Goal: Information Seeking & Learning: Learn about a topic

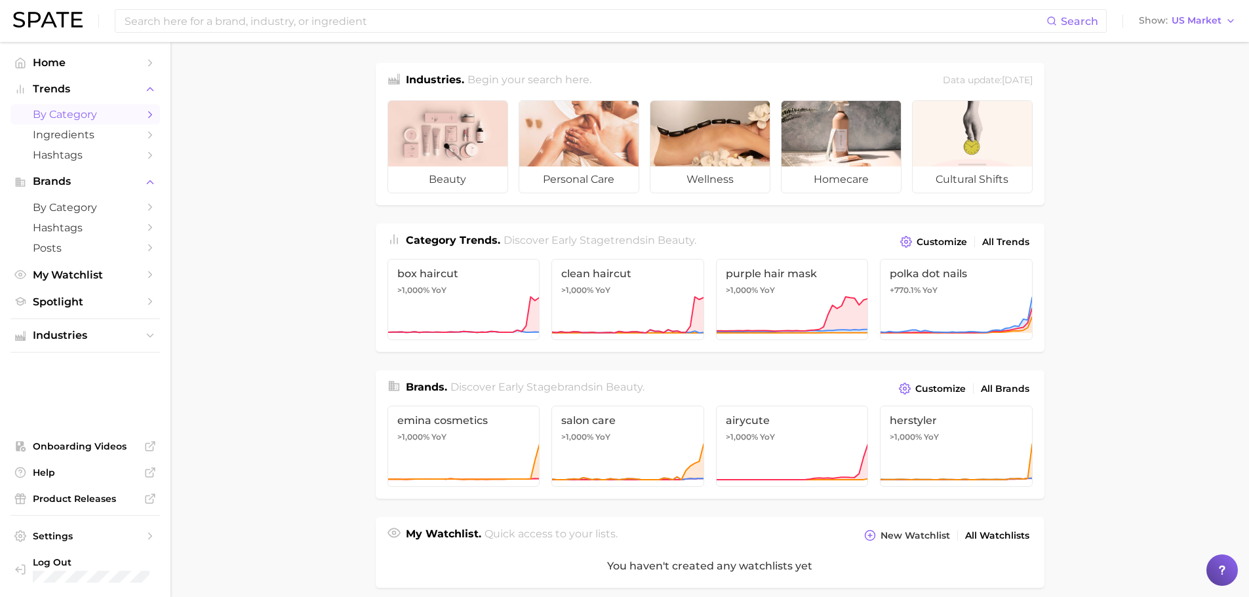
click at [108, 123] on link "by Category" at bounding box center [85, 114] width 150 height 20
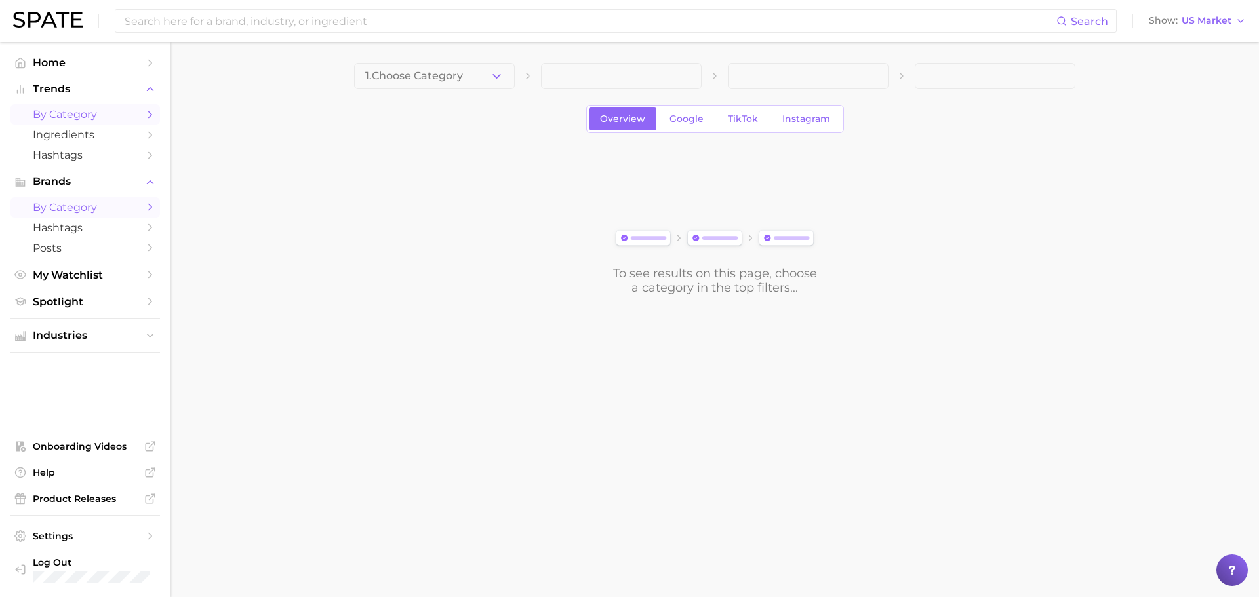
click at [82, 212] on span "by Category" at bounding box center [85, 207] width 105 height 12
click at [689, 121] on span "Google" at bounding box center [687, 118] width 34 height 11
click at [617, 119] on span "Overview" at bounding box center [622, 118] width 45 height 11
click at [481, 77] on button "Choose Category" at bounding box center [434, 76] width 161 height 26
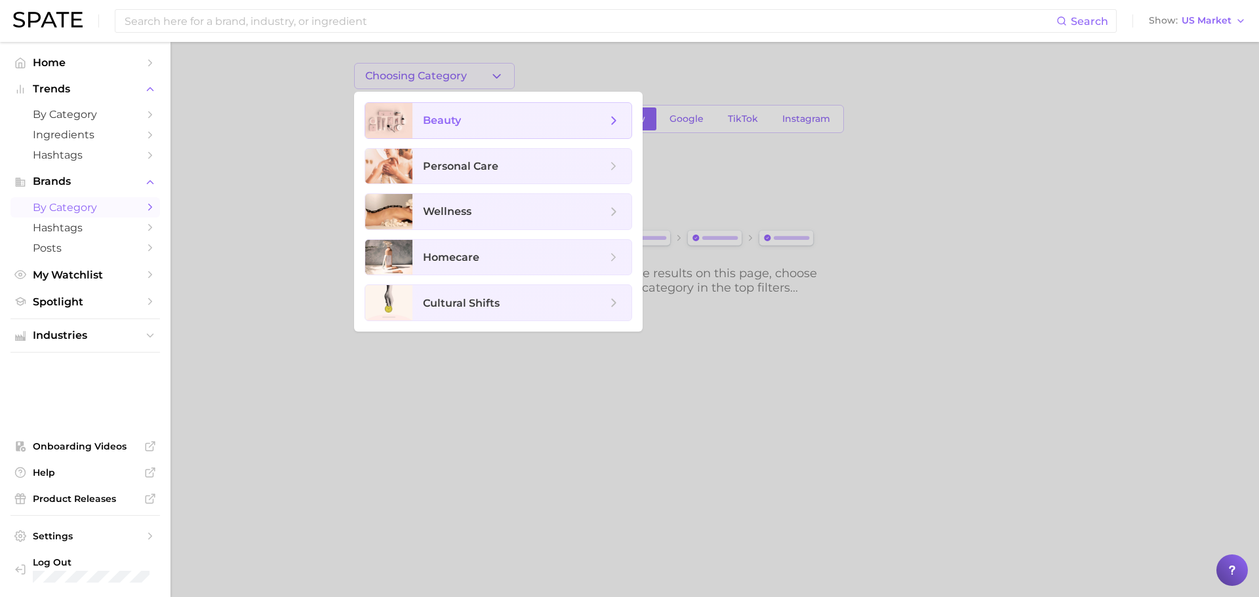
click at [504, 121] on span "beauty" at bounding box center [515, 120] width 184 height 14
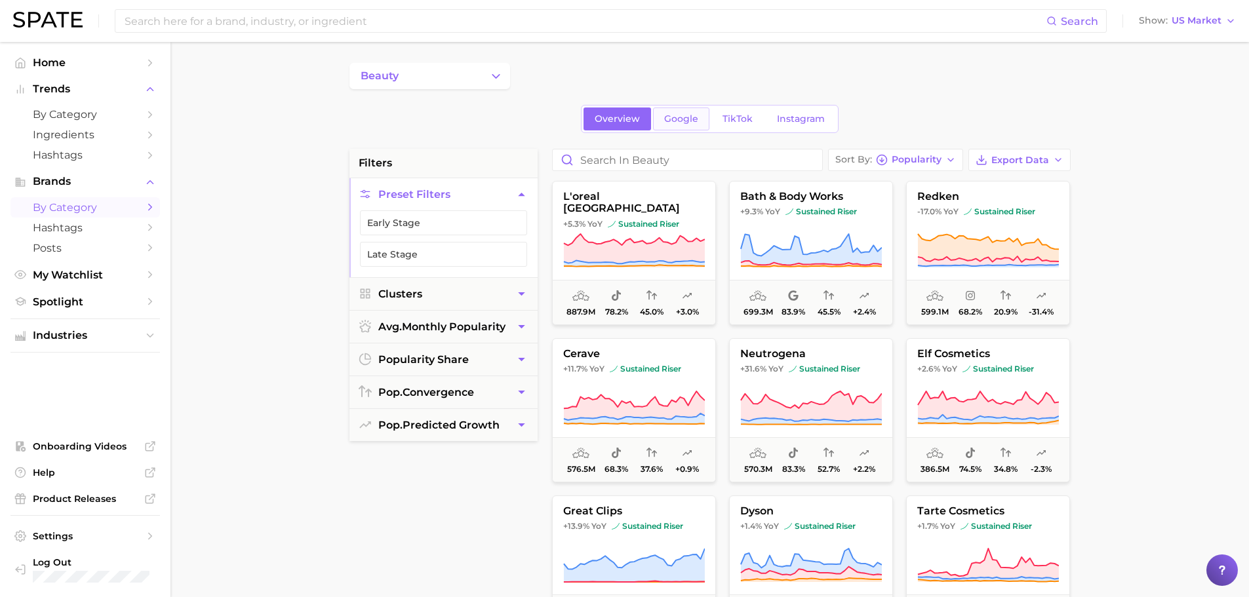
click at [669, 114] on span "Google" at bounding box center [681, 118] width 34 height 11
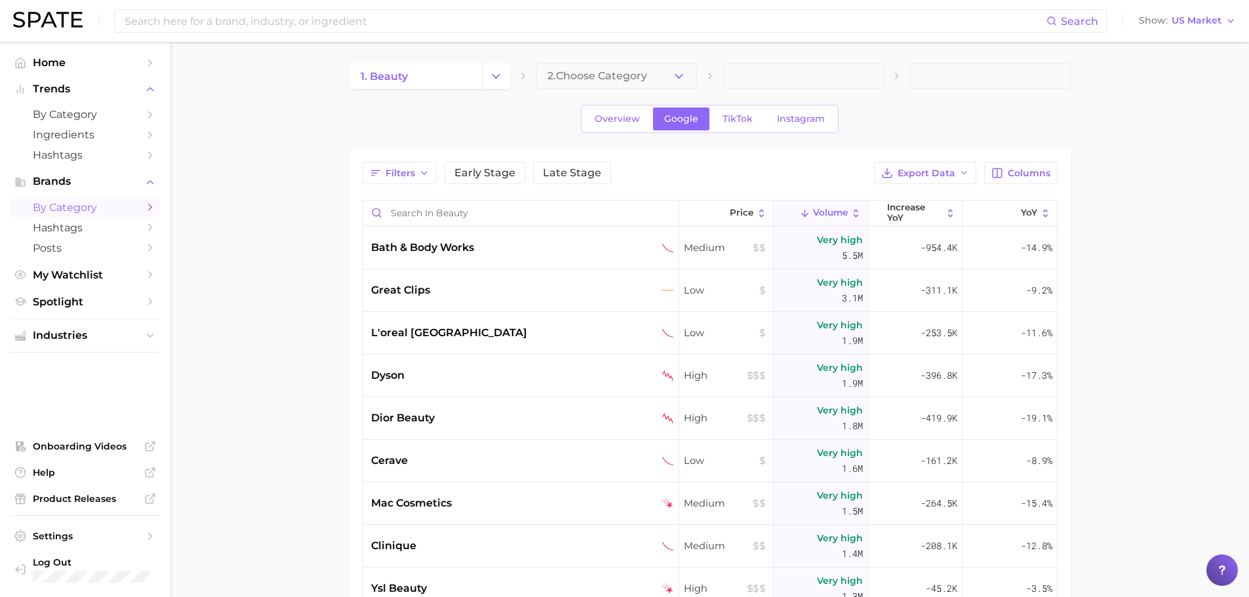
click at [609, 84] on button "2. Choose Category" at bounding box center [616, 76] width 161 height 26
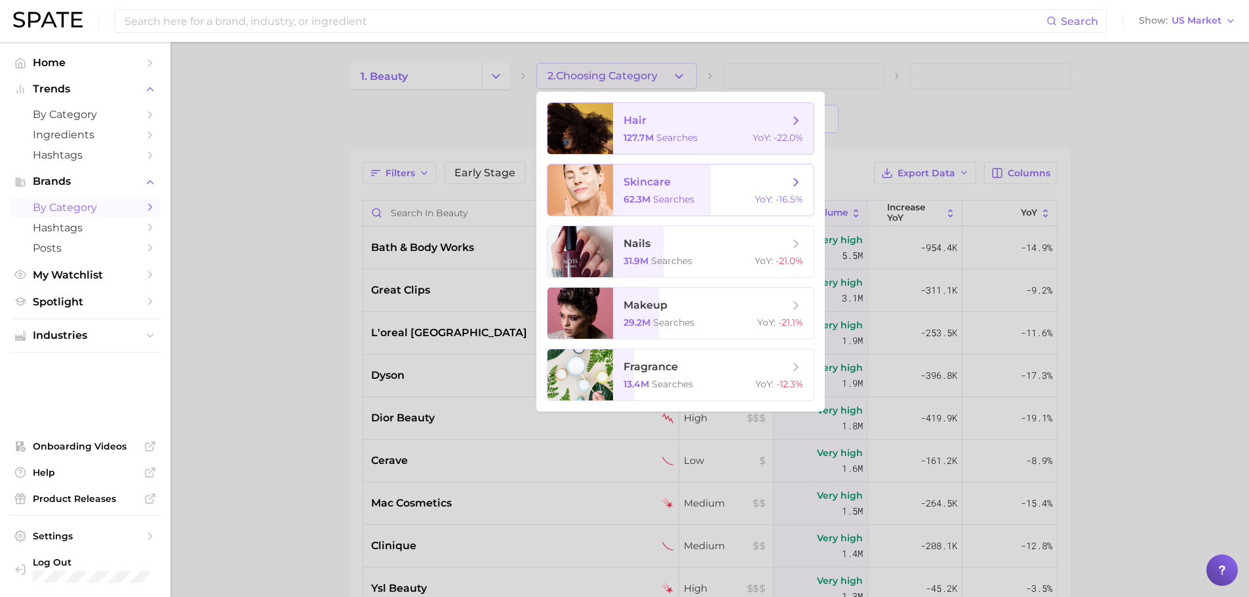
click at [695, 187] on span "skincare" at bounding box center [706, 182] width 165 height 14
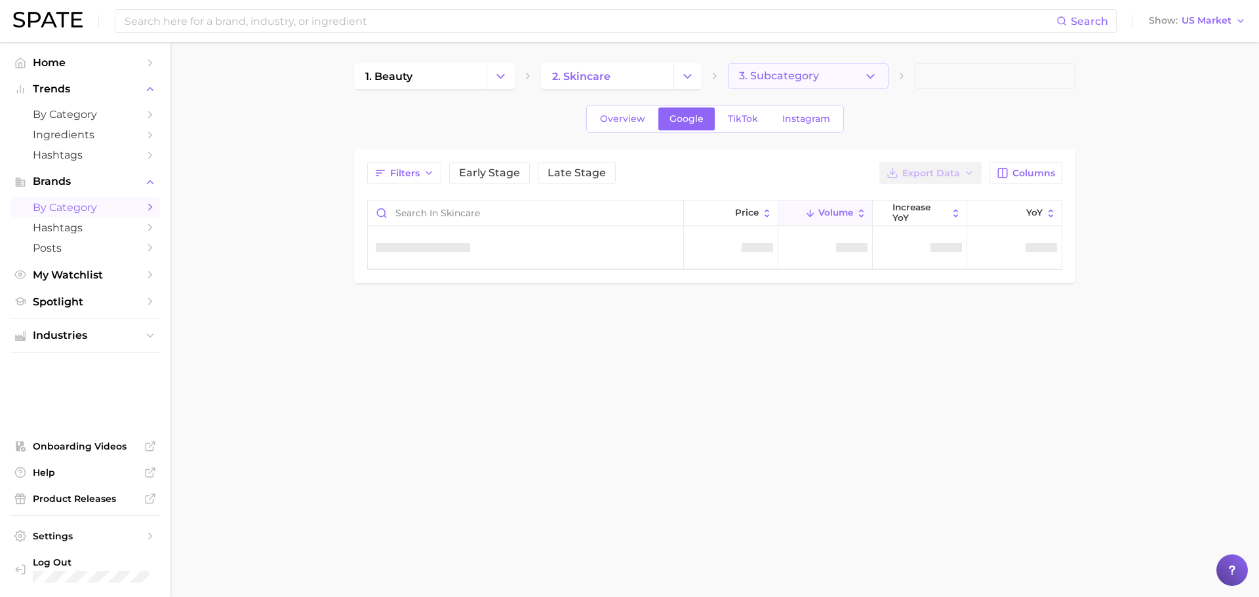
click at [864, 83] on icon "button" at bounding box center [871, 77] width 14 height 14
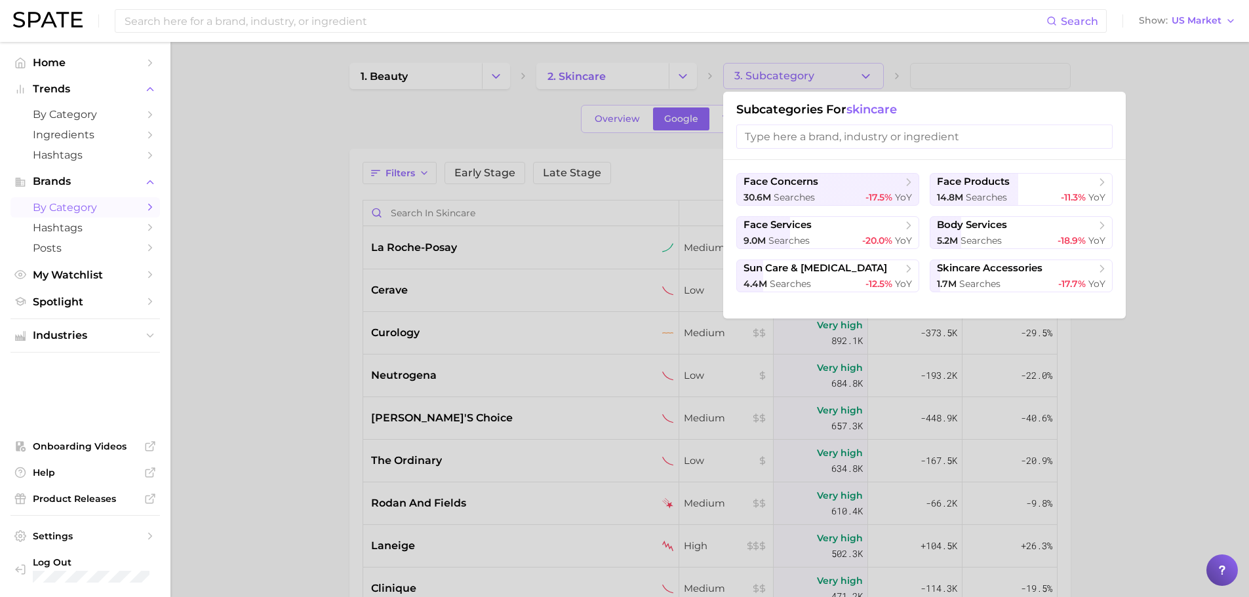
click at [1159, 214] on div at bounding box center [624, 298] width 1249 height 597
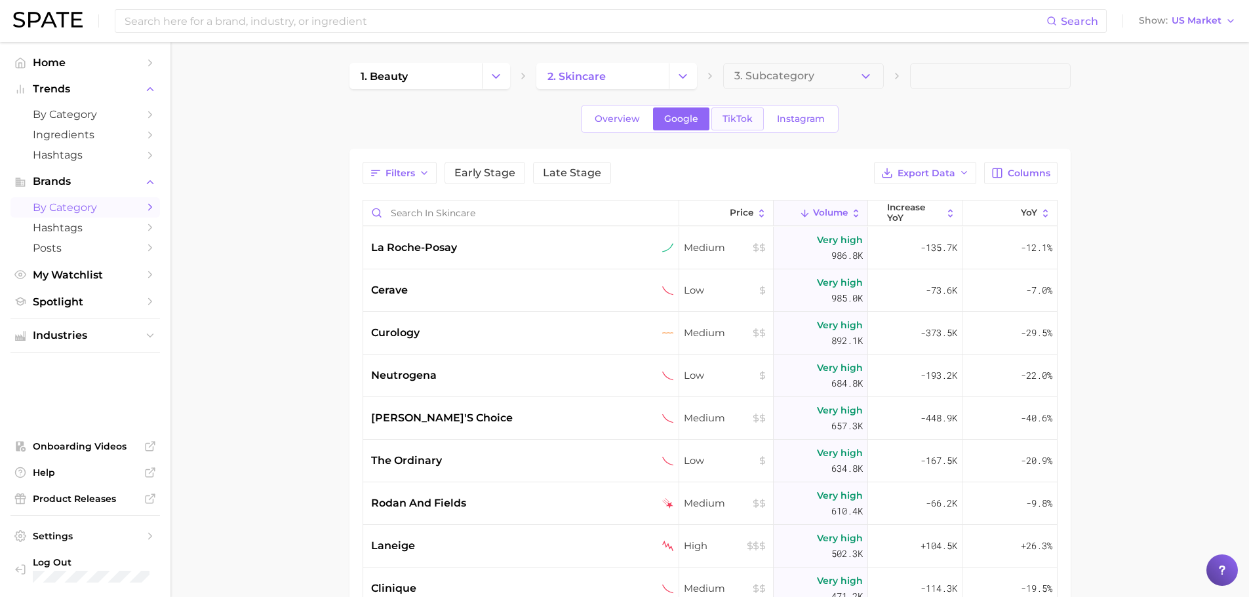
click at [736, 119] on span "TikTok" at bounding box center [738, 118] width 30 height 11
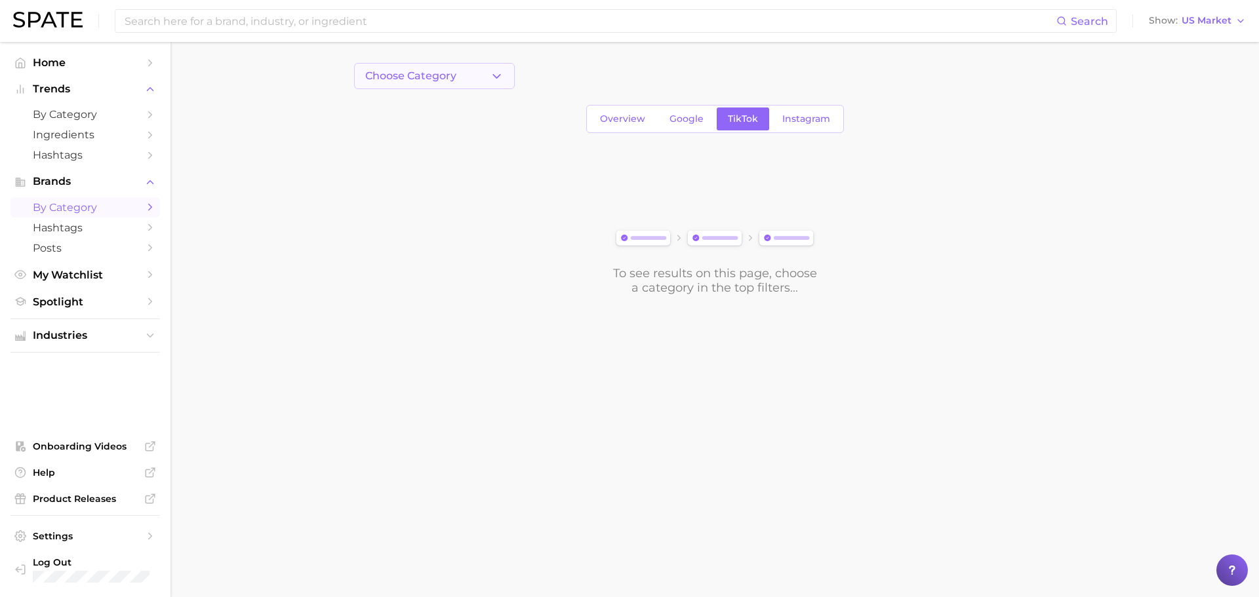
click at [415, 81] on span "Choose Category" at bounding box center [410, 76] width 91 height 12
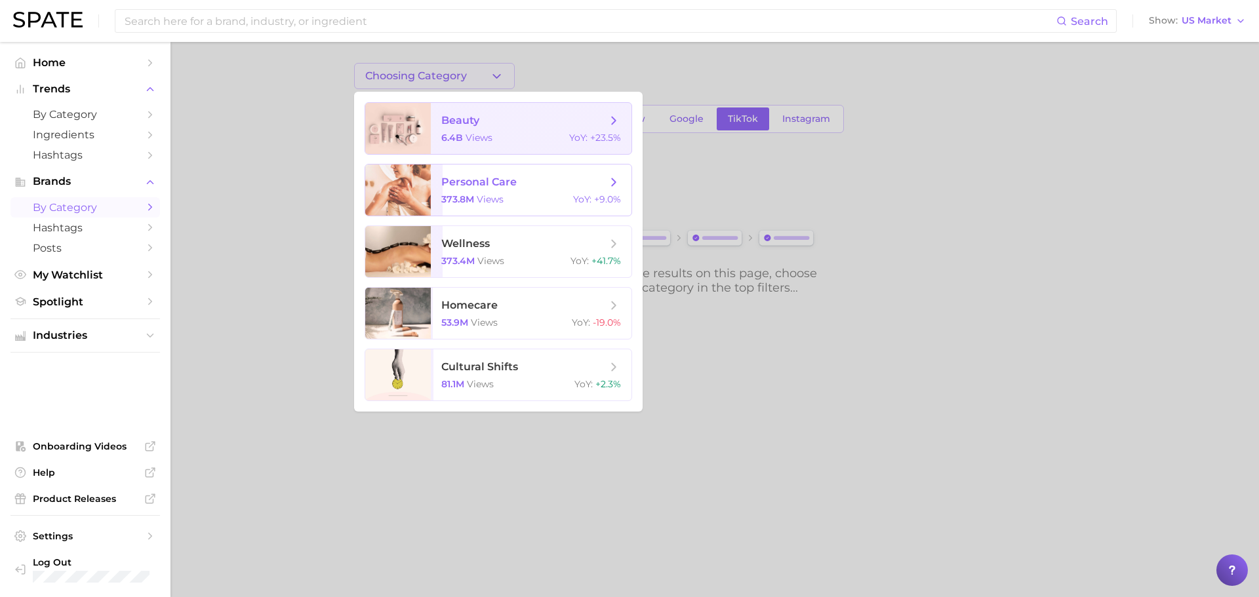
click at [505, 136] on div "6.4b views YoY : +23.5%" at bounding box center [531, 138] width 180 height 12
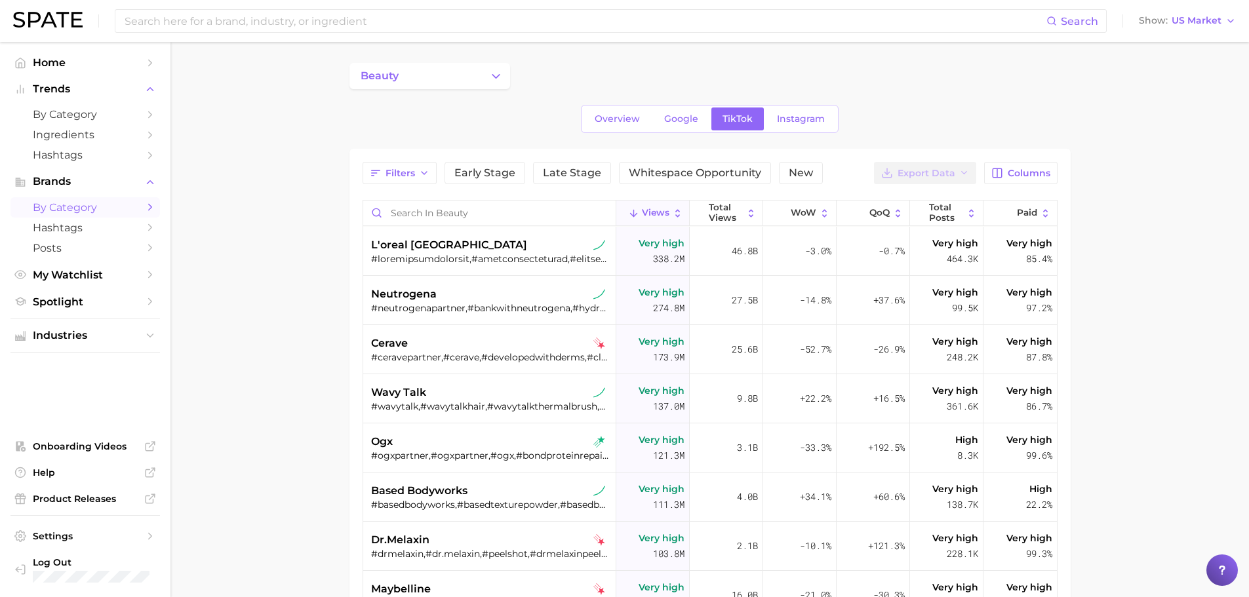
click at [571, 74] on div "beauty" at bounding box center [710, 76] width 721 height 26
click at [523, 82] on div "beauty" at bounding box center [710, 76] width 721 height 26
click at [562, 81] on div "beauty" at bounding box center [710, 76] width 721 height 26
drag, startPoint x: 562, startPoint y: 81, endPoint x: 673, endPoint y: 112, distance: 115.7
click at [564, 83] on div "beauty" at bounding box center [710, 76] width 721 height 26
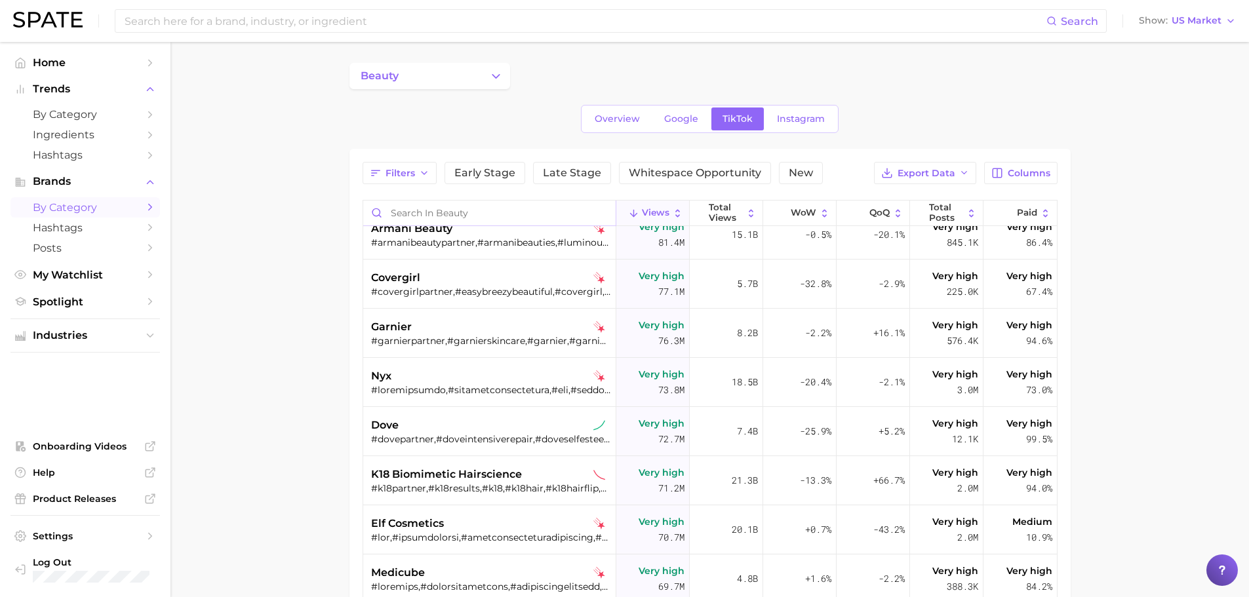
scroll to position [525, 0]
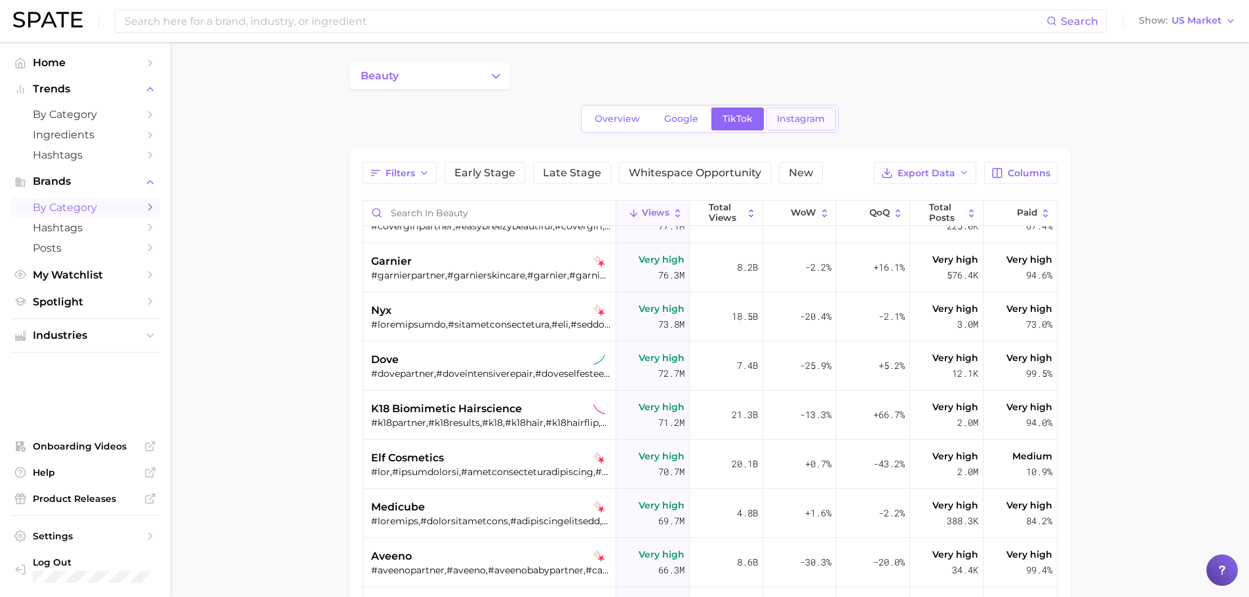
click at [807, 125] on link "Instagram" at bounding box center [801, 119] width 70 height 23
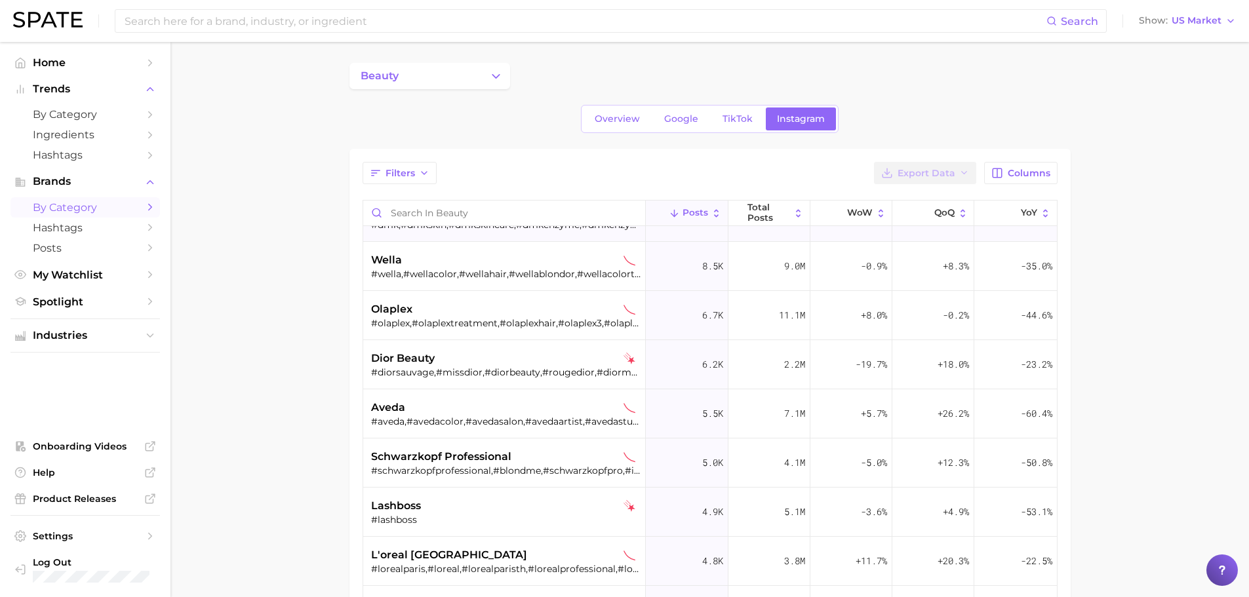
scroll to position [131, 0]
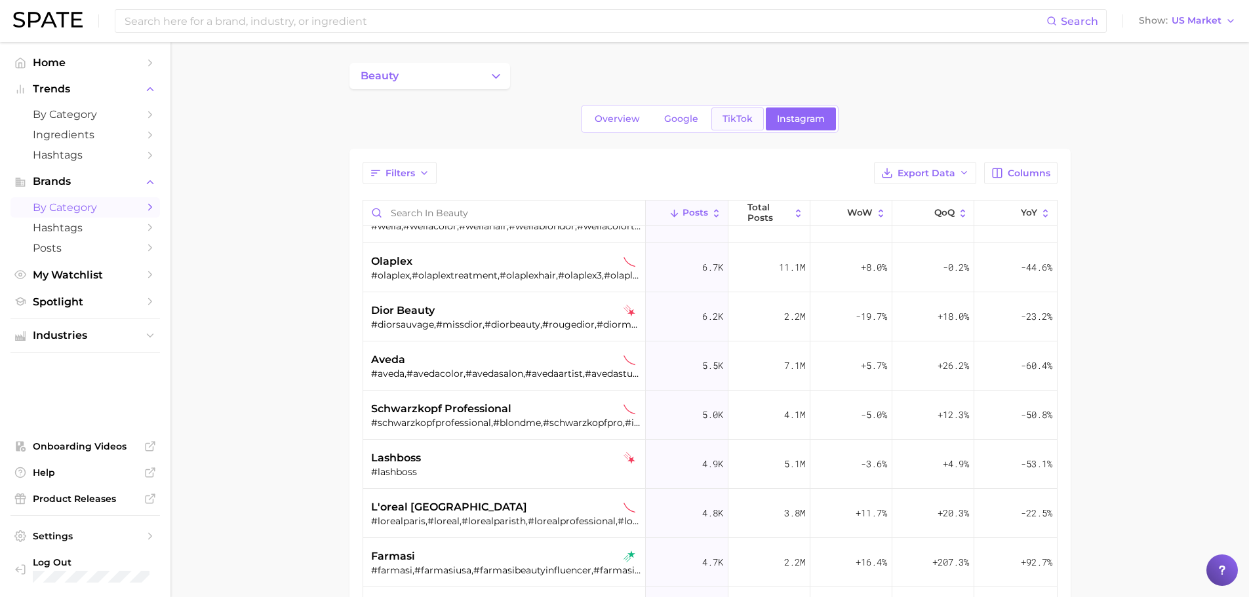
click at [727, 123] on span "TikTok" at bounding box center [738, 118] width 30 height 11
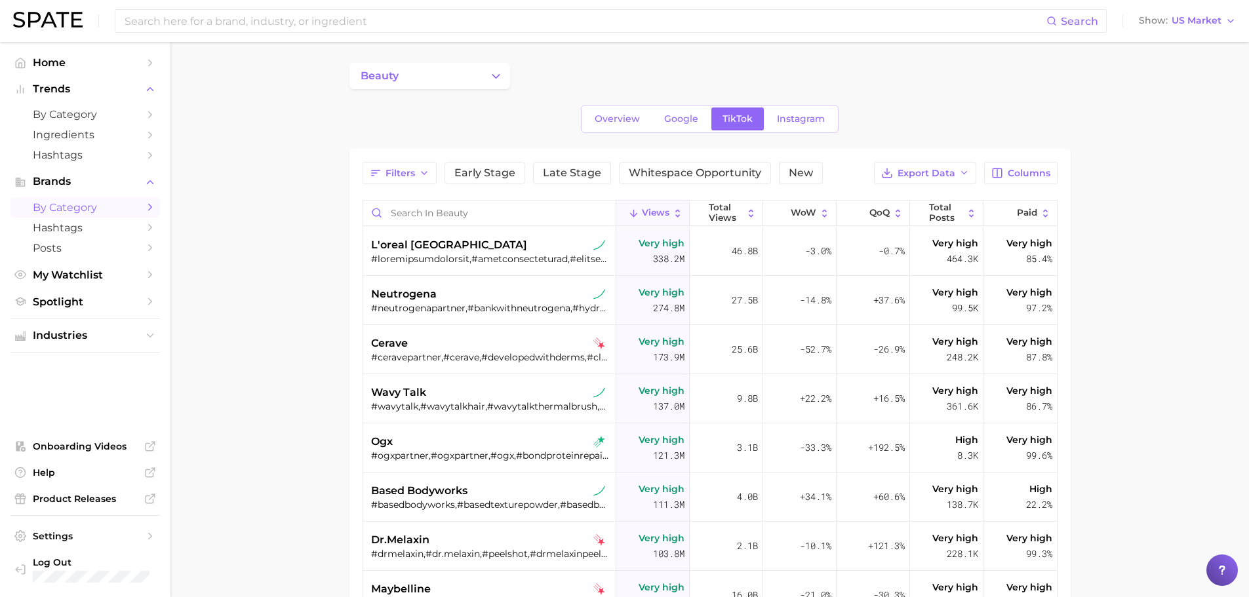
click at [679, 102] on div "beauty Overview Google TikTok Instagram Filters Early Stage Late Stage Whitespa…" at bounding box center [710, 437] width 721 height 748
click at [681, 104] on div "beauty Overview Google TikTok Instagram Filters Early Stage Late Stage Whitespa…" at bounding box center [710, 437] width 721 height 748
click at [694, 119] on span "Google" at bounding box center [681, 118] width 34 height 11
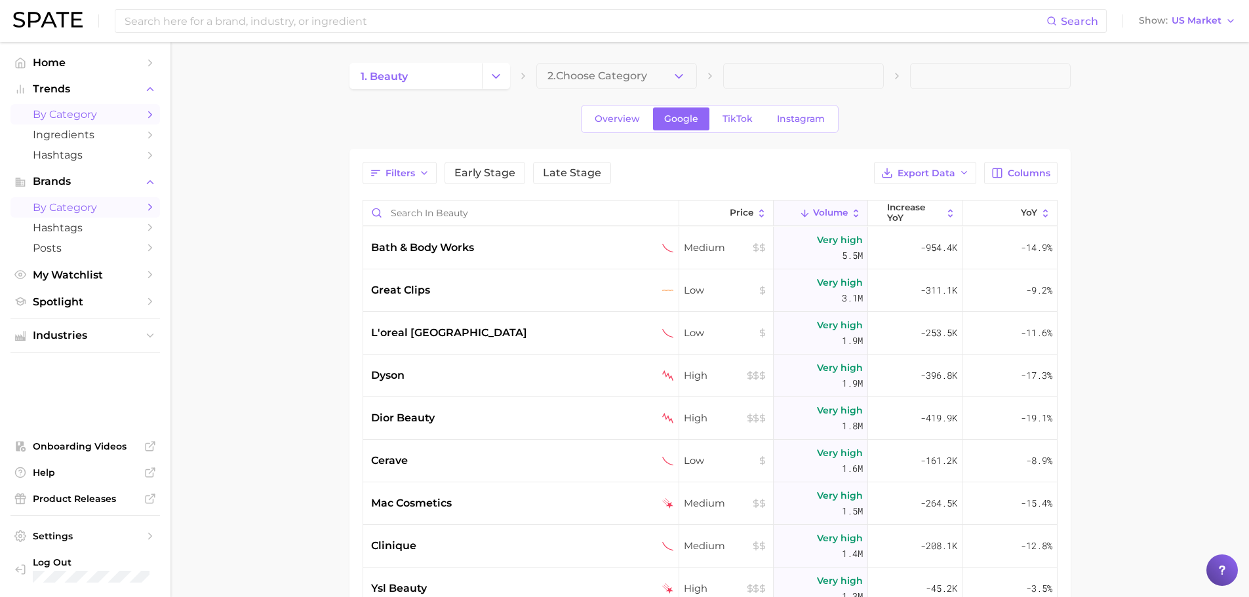
click at [110, 115] on span "by Category" at bounding box center [85, 114] width 105 height 12
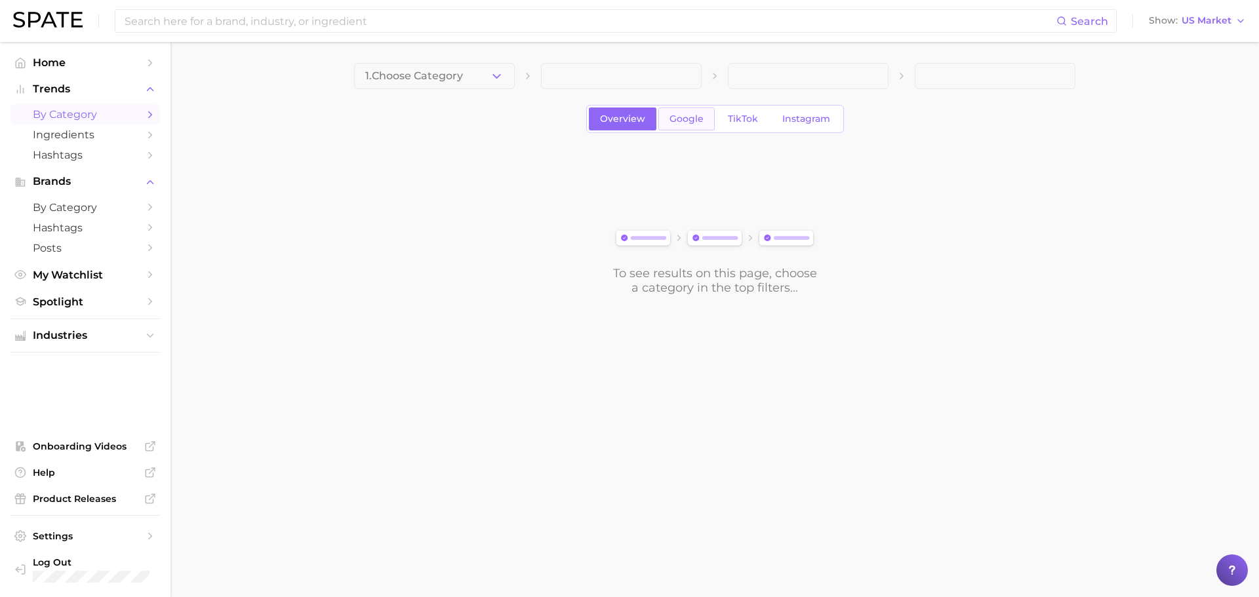
click at [687, 119] on span "Google" at bounding box center [687, 118] width 34 height 11
click at [740, 121] on span "TikTok" at bounding box center [743, 118] width 30 height 11
click at [495, 82] on icon "button" at bounding box center [497, 77] width 14 height 14
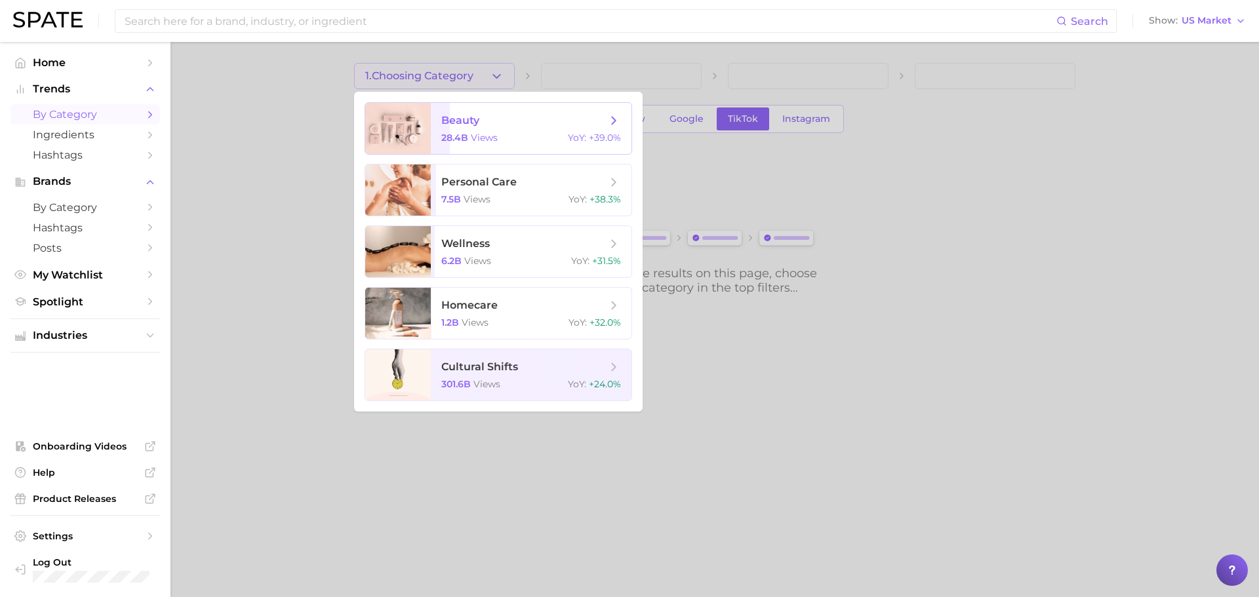
click at [507, 144] on span "beauty 28.4b views YoY : +39.0%" at bounding box center [531, 128] width 201 height 51
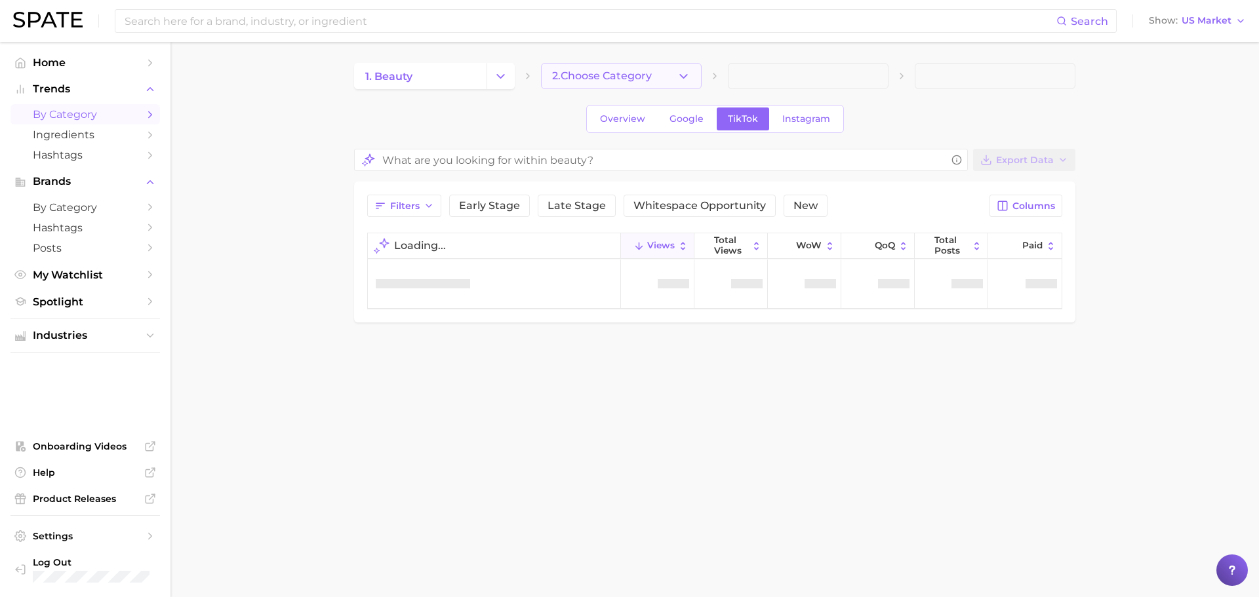
click at [679, 77] on icon "button" at bounding box center [684, 77] width 14 height 14
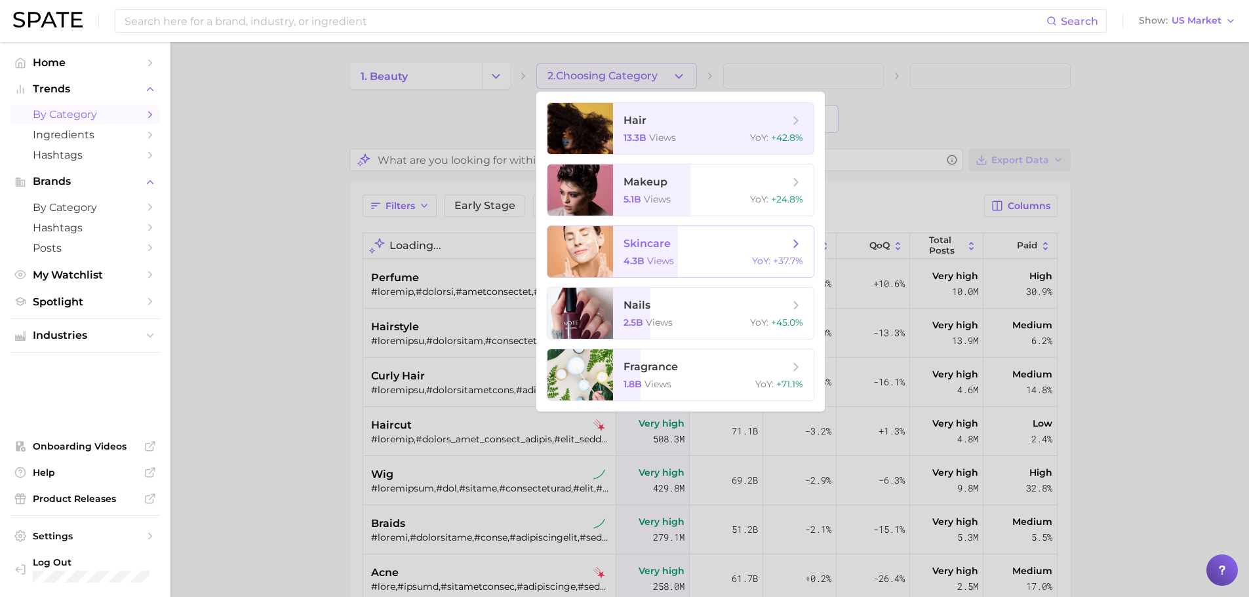
click at [736, 268] on span "skincare 4.3b views YoY : +37.7%" at bounding box center [713, 251] width 201 height 51
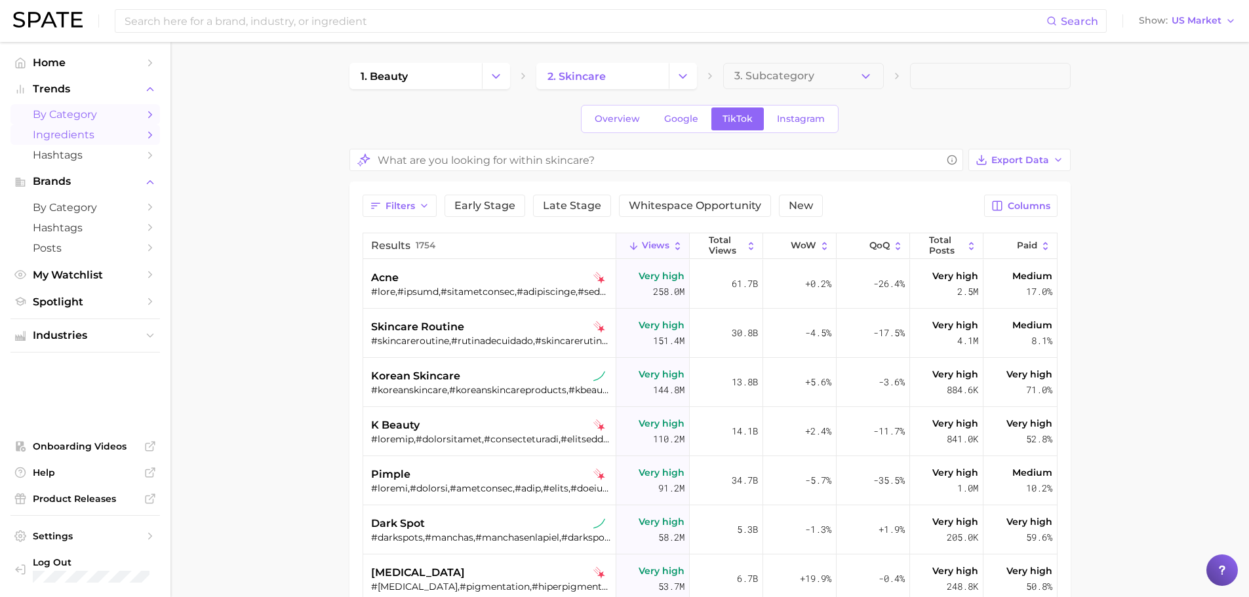
click at [90, 136] on span "Ingredients" at bounding box center [85, 135] width 105 height 12
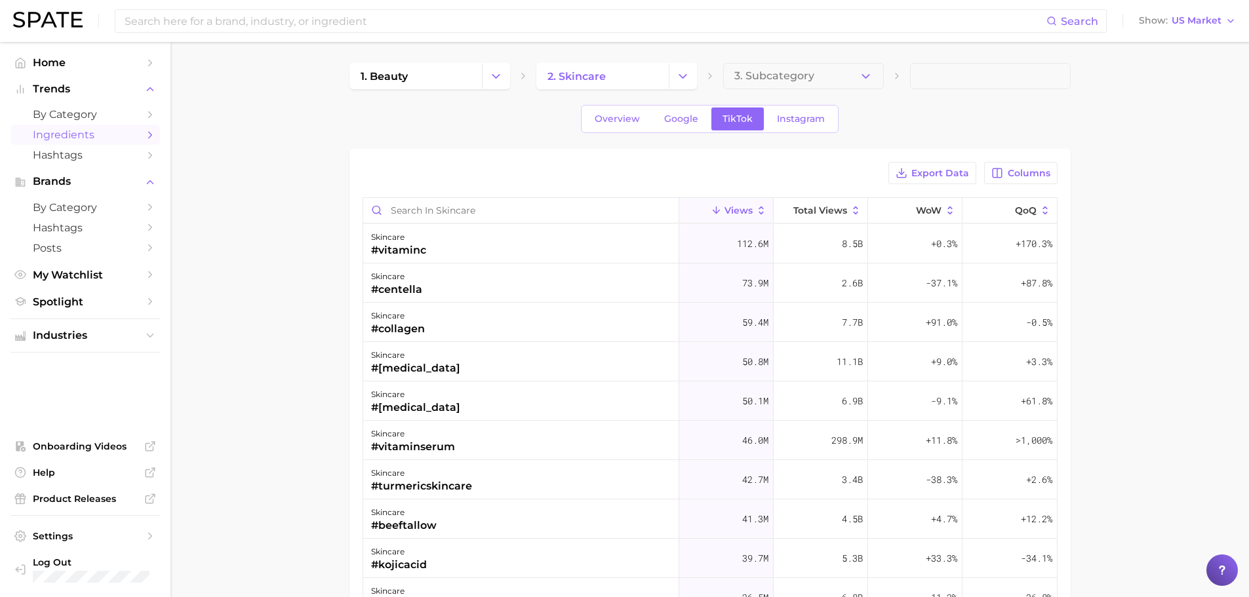
click at [807, 131] on div "Overview Google TikTok Instagram" at bounding box center [710, 119] width 258 height 28
click at [804, 121] on span "Instagram" at bounding box center [801, 118] width 48 height 11
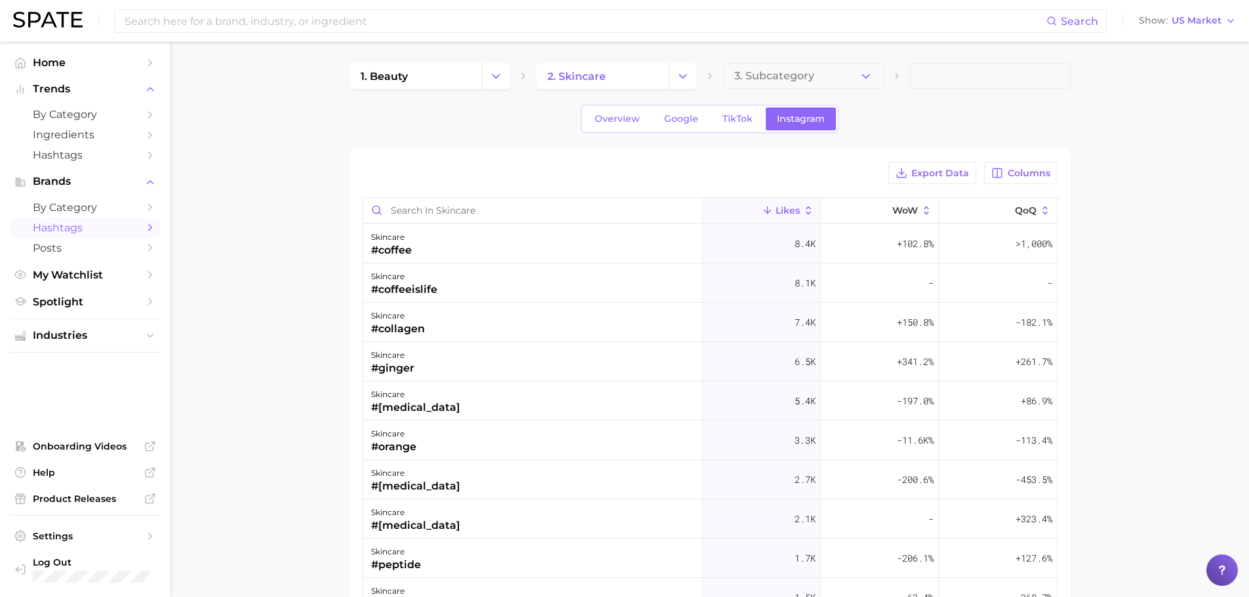
click at [103, 228] on span "Hashtags" at bounding box center [85, 228] width 105 height 12
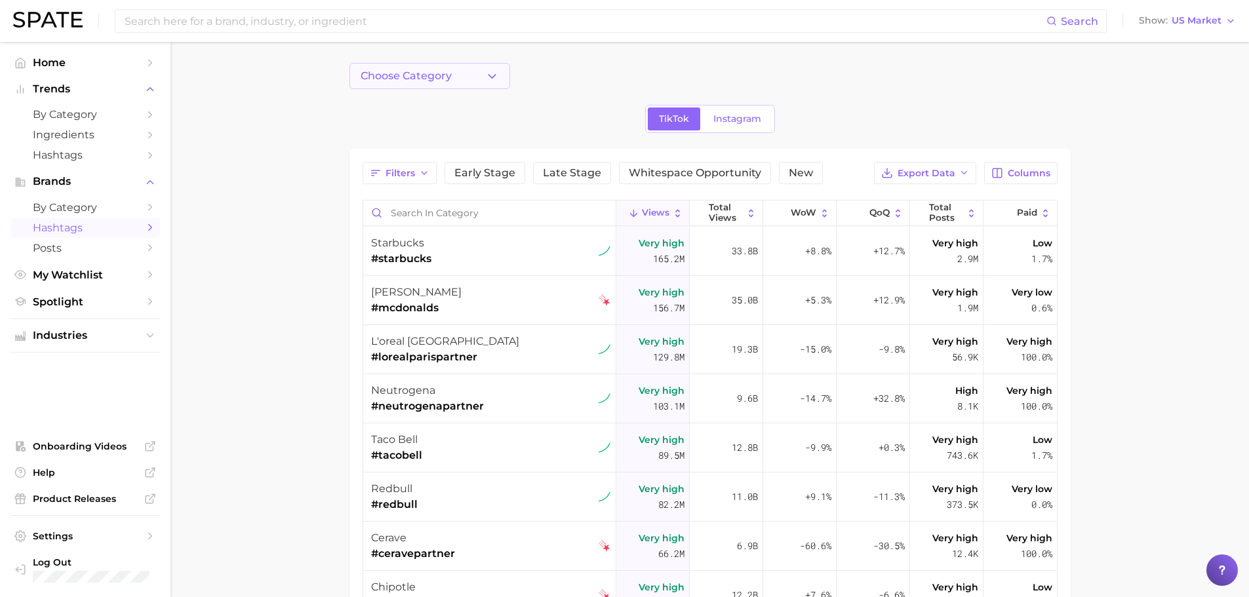
click at [493, 66] on button "Choose Category" at bounding box center [430, 76] width 161 height 26
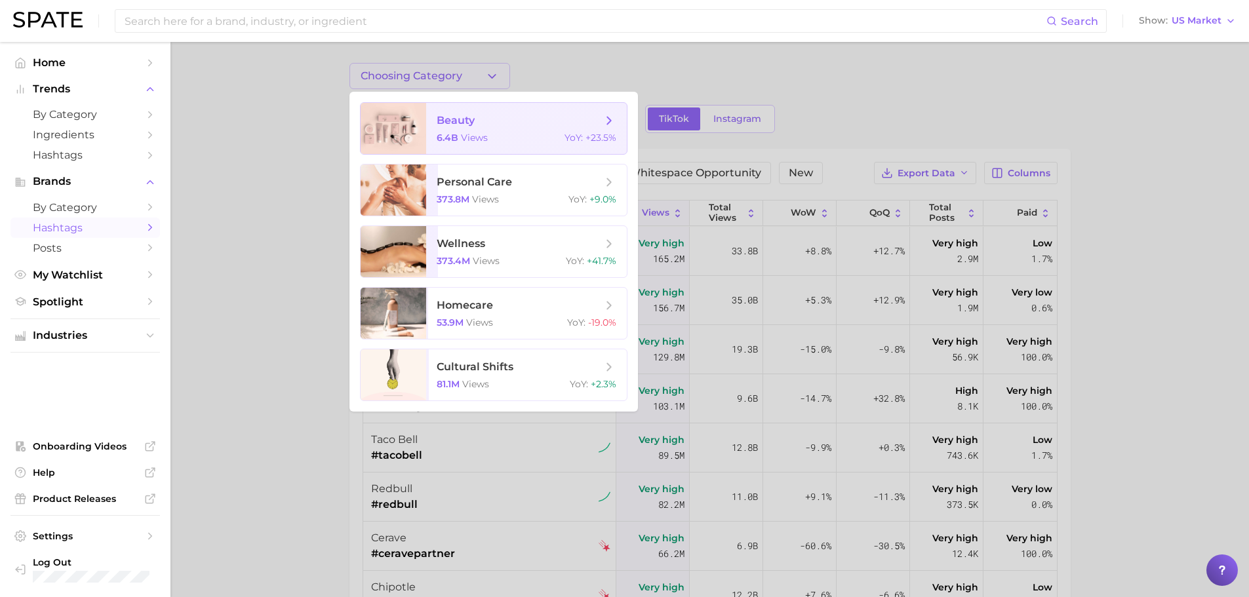
click at [496, 130] on span "beauty 6.4b views YoY : +23.5%" at bounding box center [526, 128] width 201 height 51
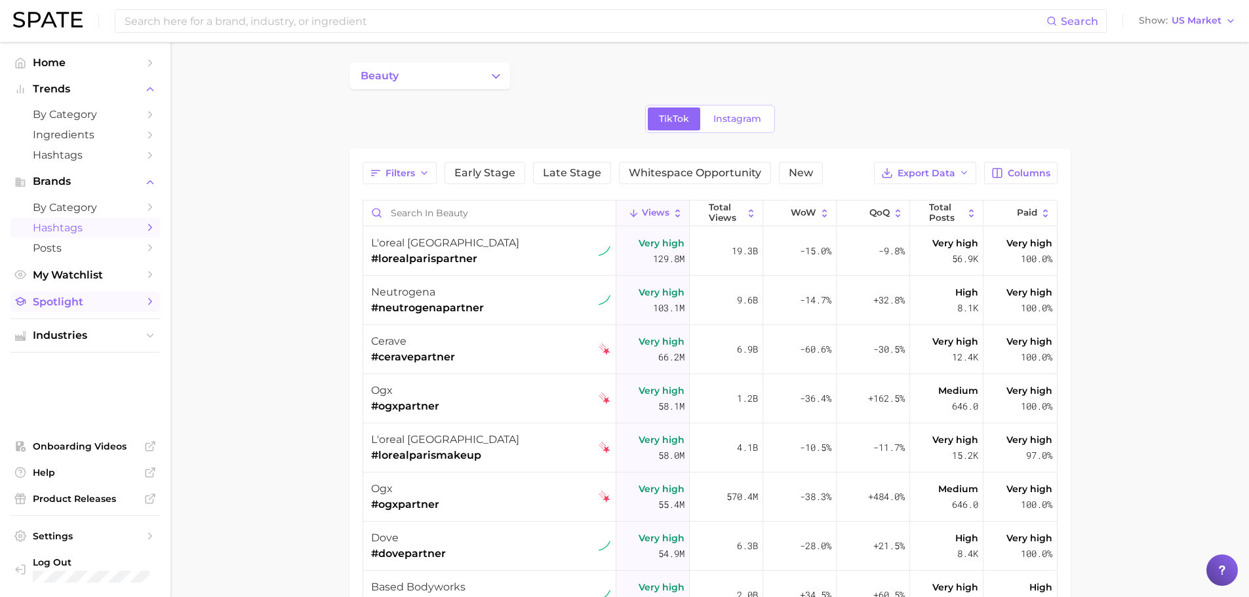
click at [53, 294] on link "Spotlight" at bounding box center [85, 302] width 150 height 20
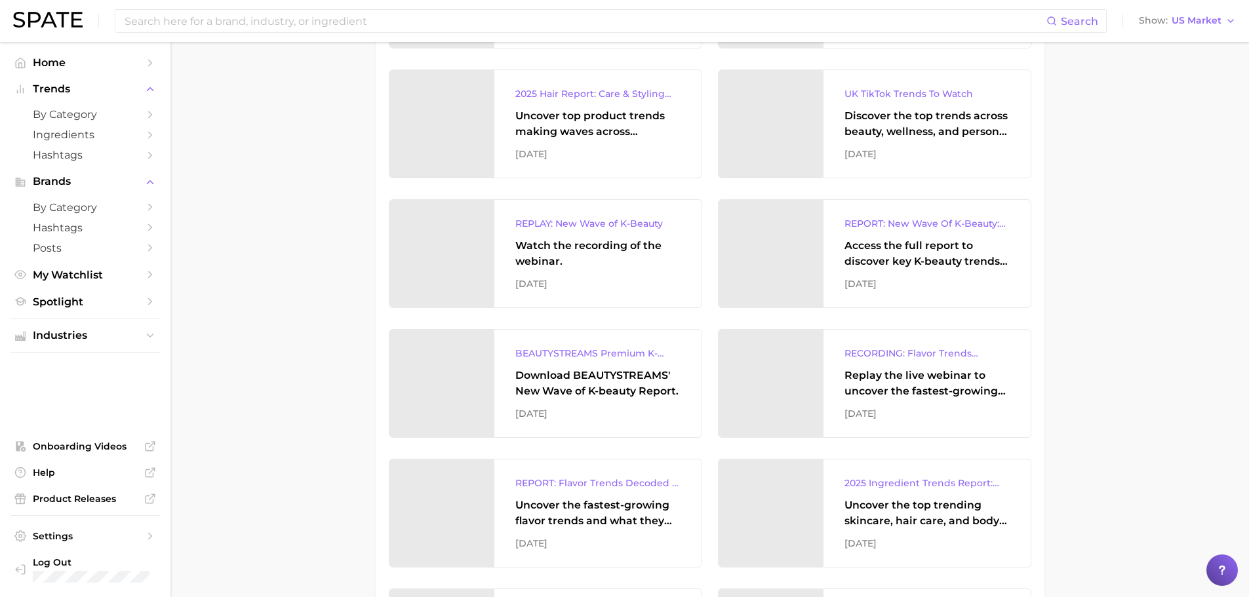
scroll to position [984, 0]
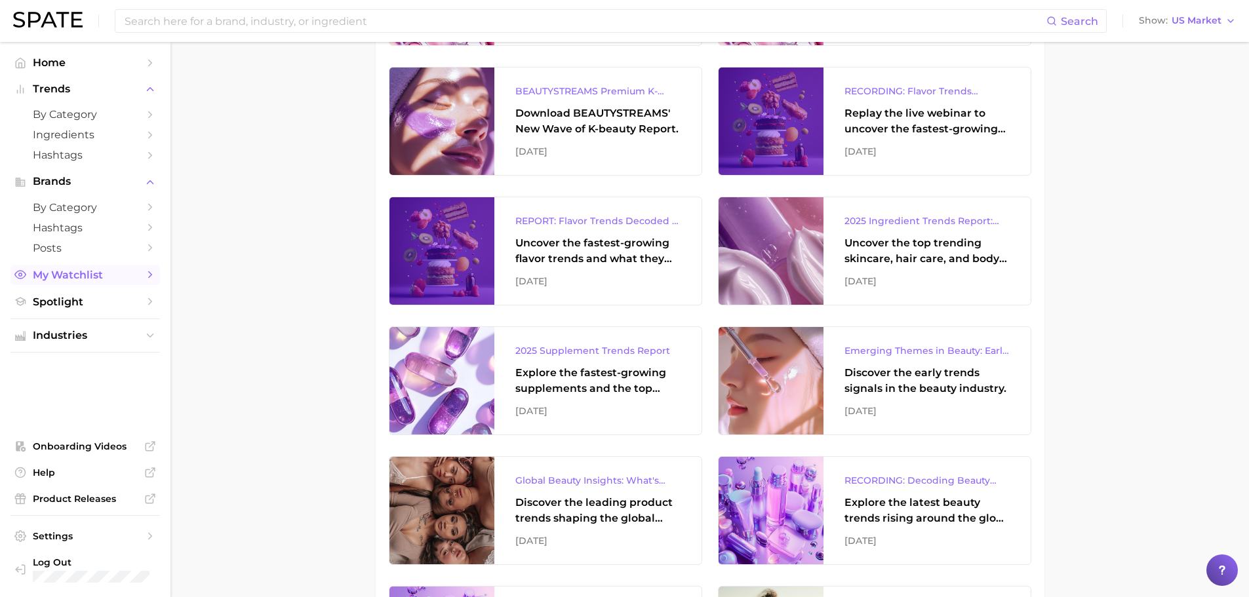
click at [113, 282] on link "My Watchlist" at bounding box center [85, 275] width 150 height 20
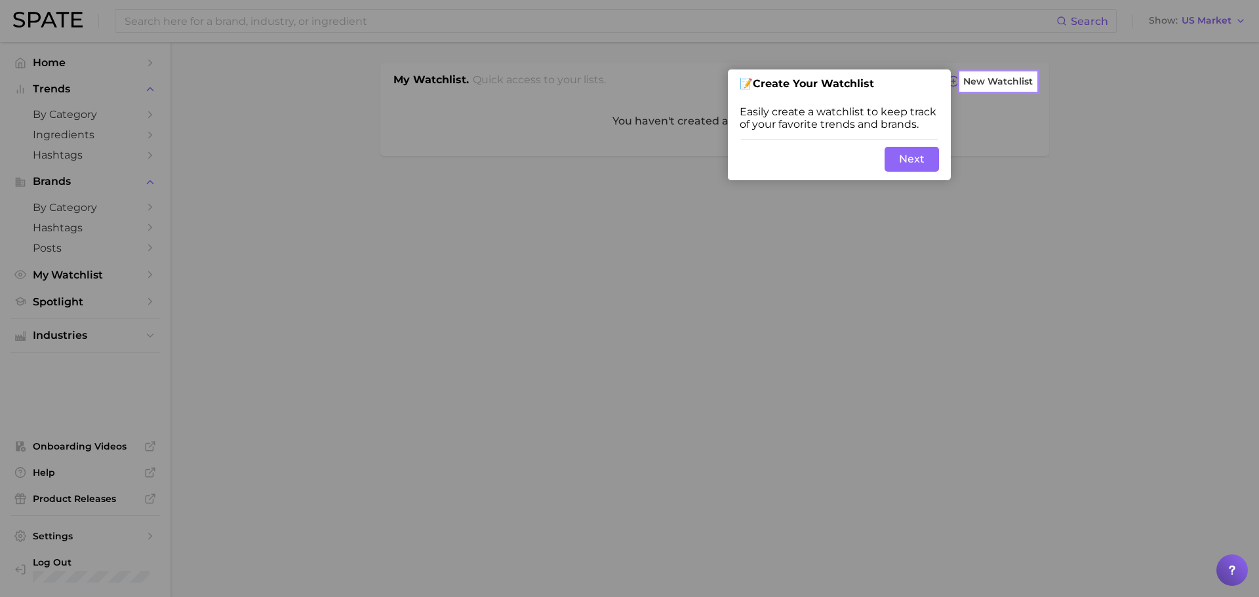
click at [914, 167] on button "Next" at bounding box center [912, 159] width 54 height 25
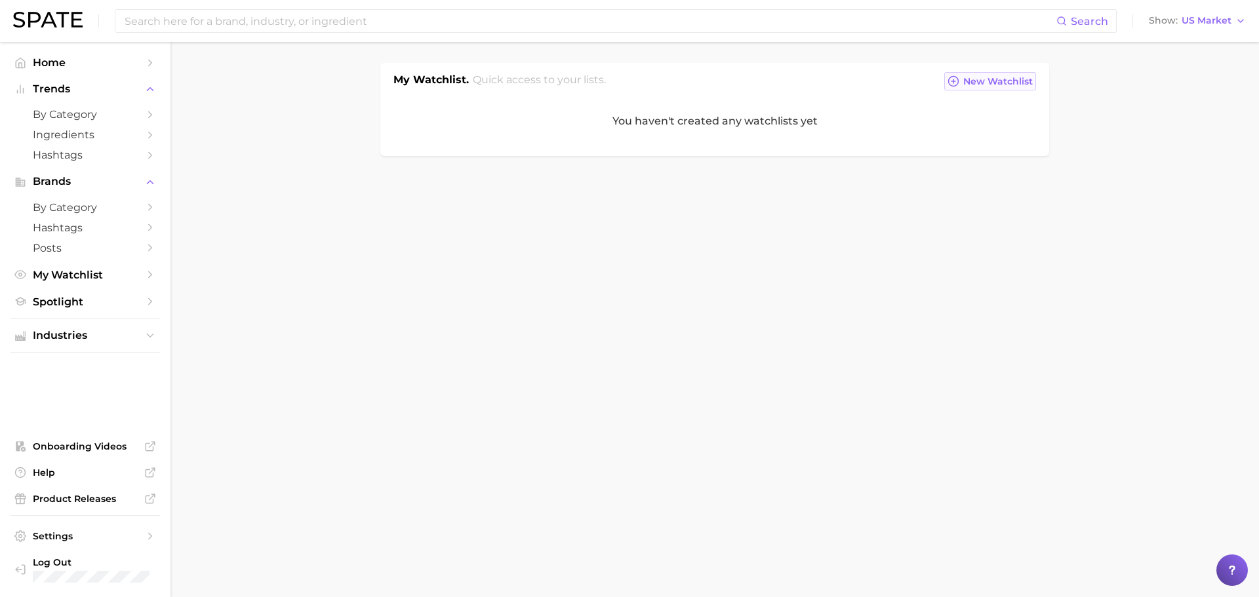
click at [991, 82] on span "New Watchlist" at bounding box center [998, 81] width 70 height 11
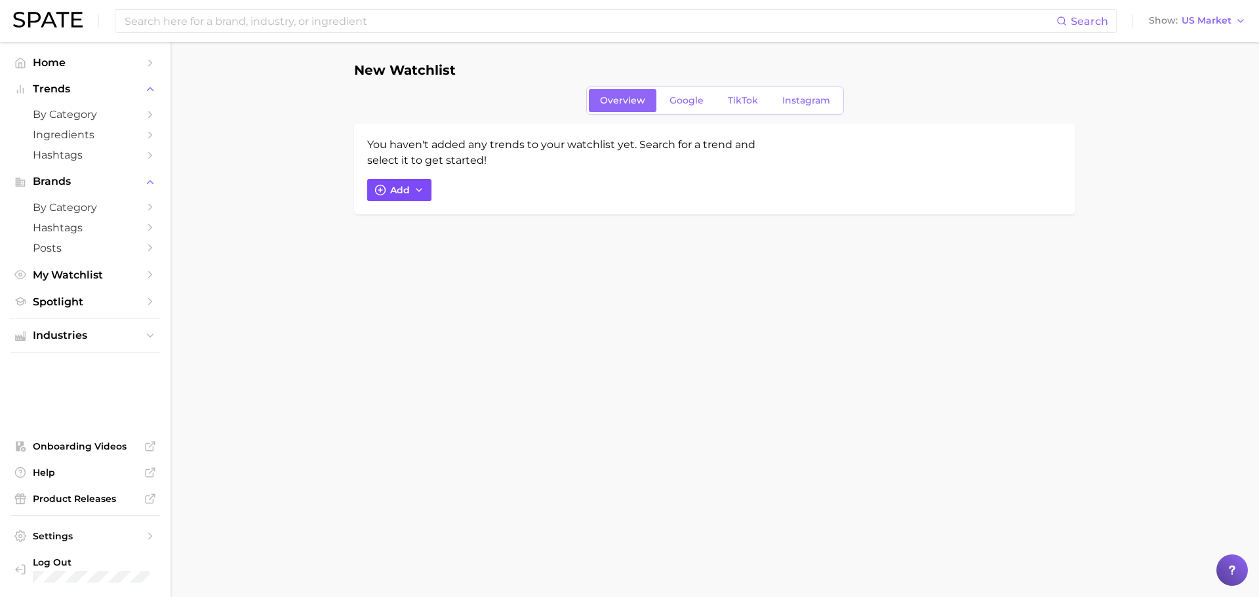
click at [407, 198] on button "Add" at bounding box center [399, 190] width 64 height 22
click at [436, 251] on input "Search and add to watchlist" at bounding box center [550, 253] width 332 height 28
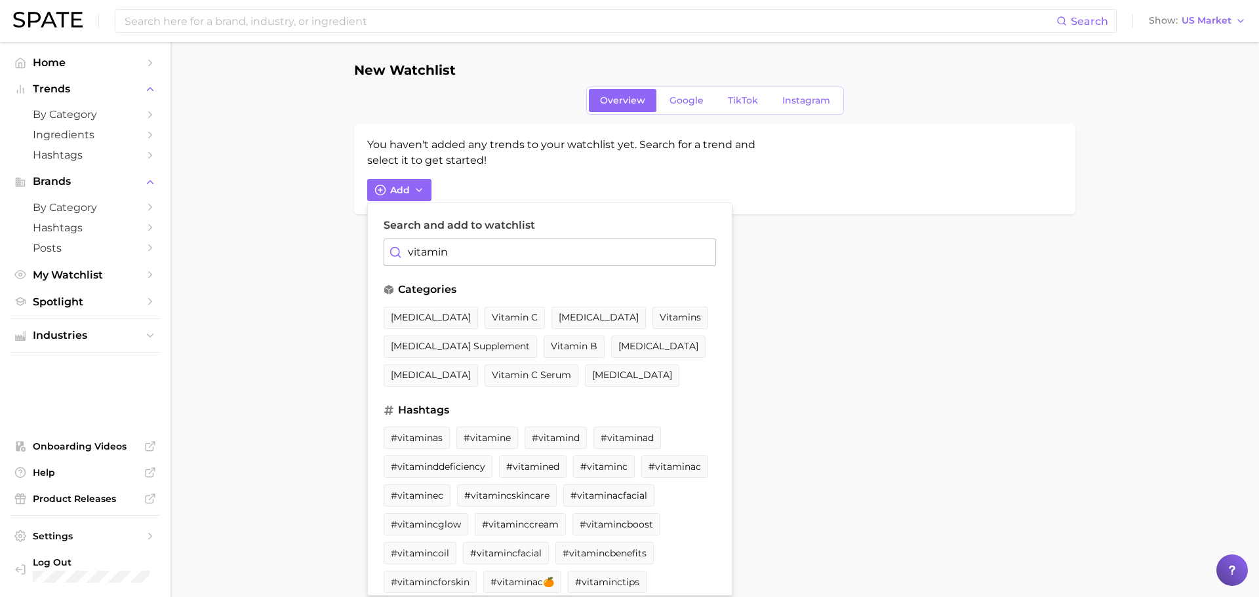
type input "vitamin c"
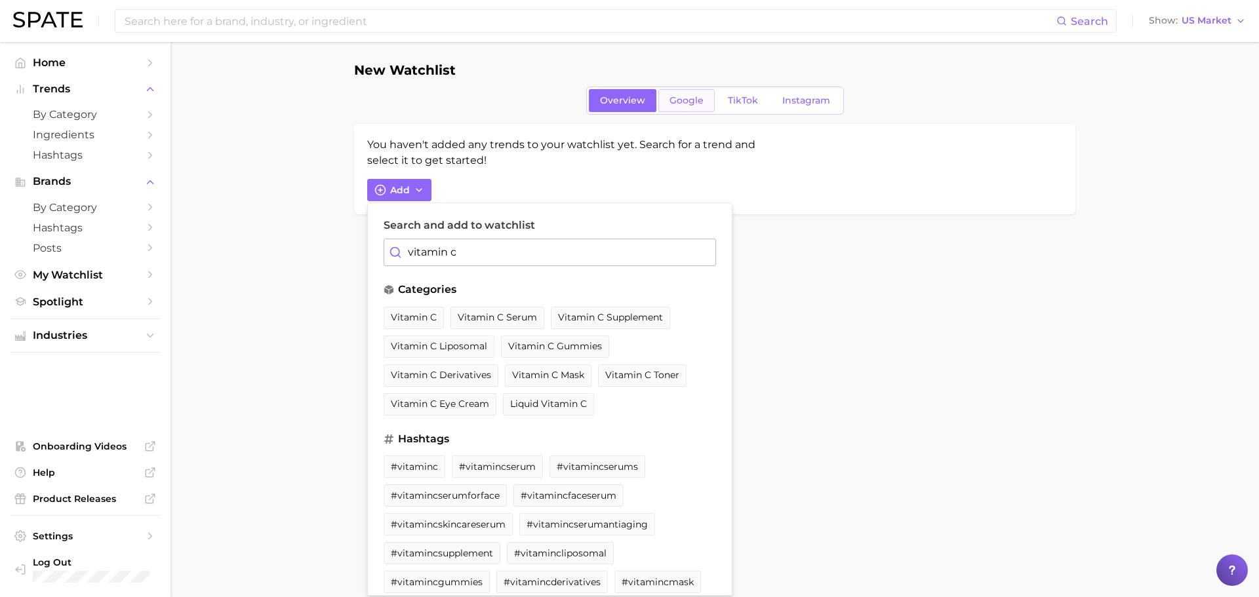
click at [699, 104] on span "Google" at bounding box center [687, 100] width 34 height 11
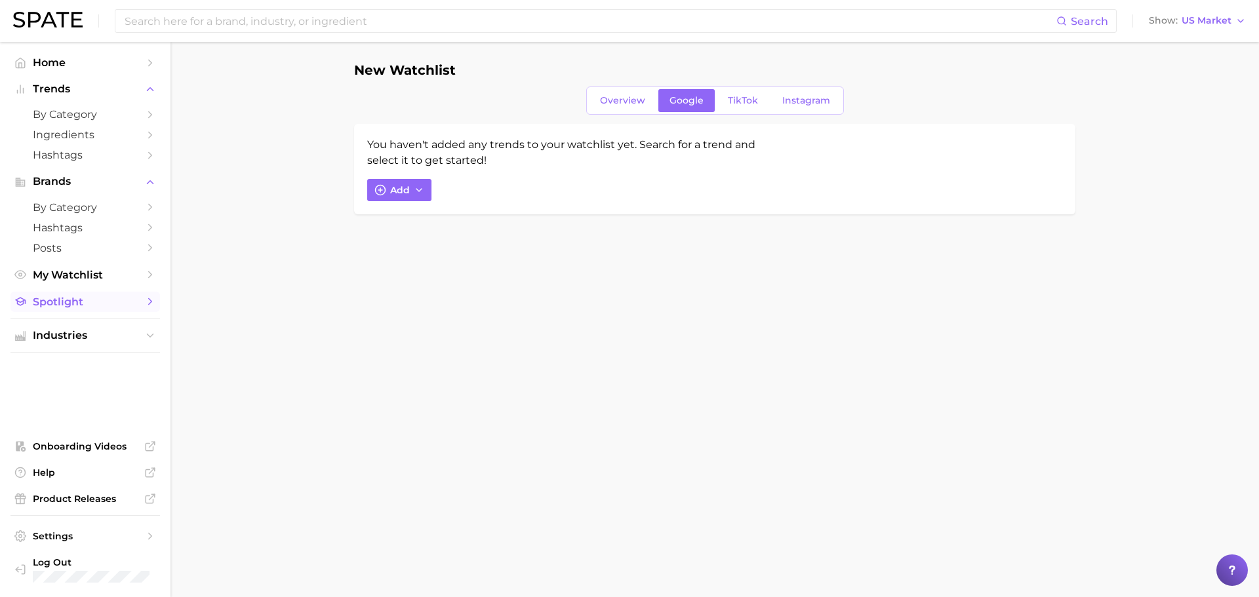
click at [92, 301] on span "Spotlight" at bounding box center [85, 302] width 105 height 12
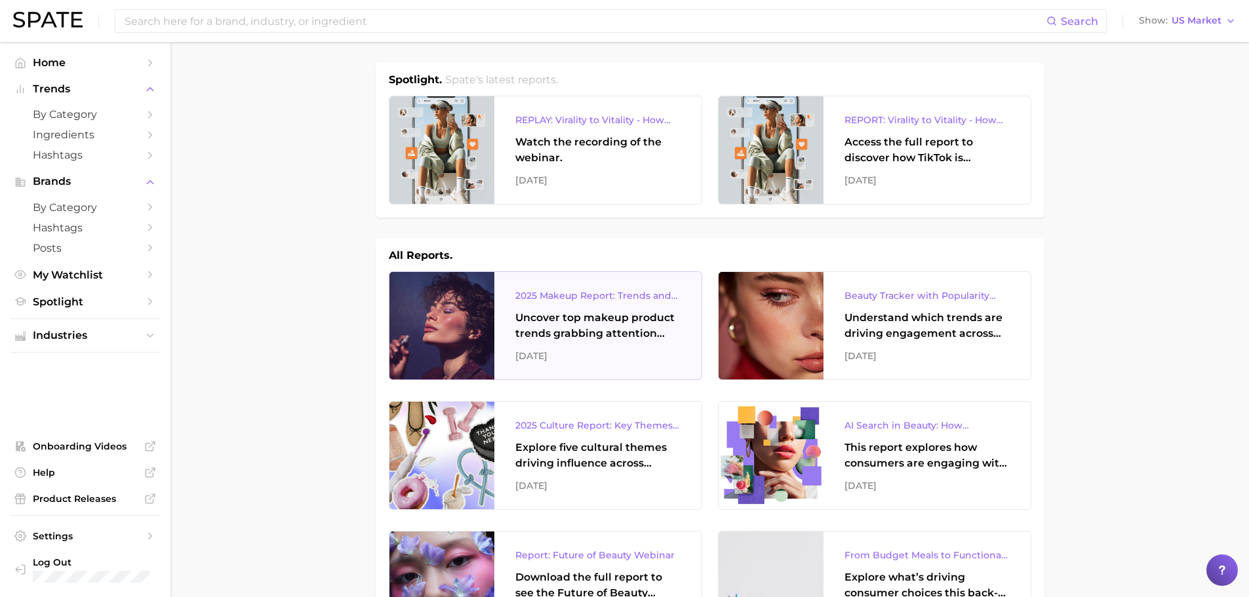
click at [475, 313] on div at bounding box center [442, 326] width 105 height 108
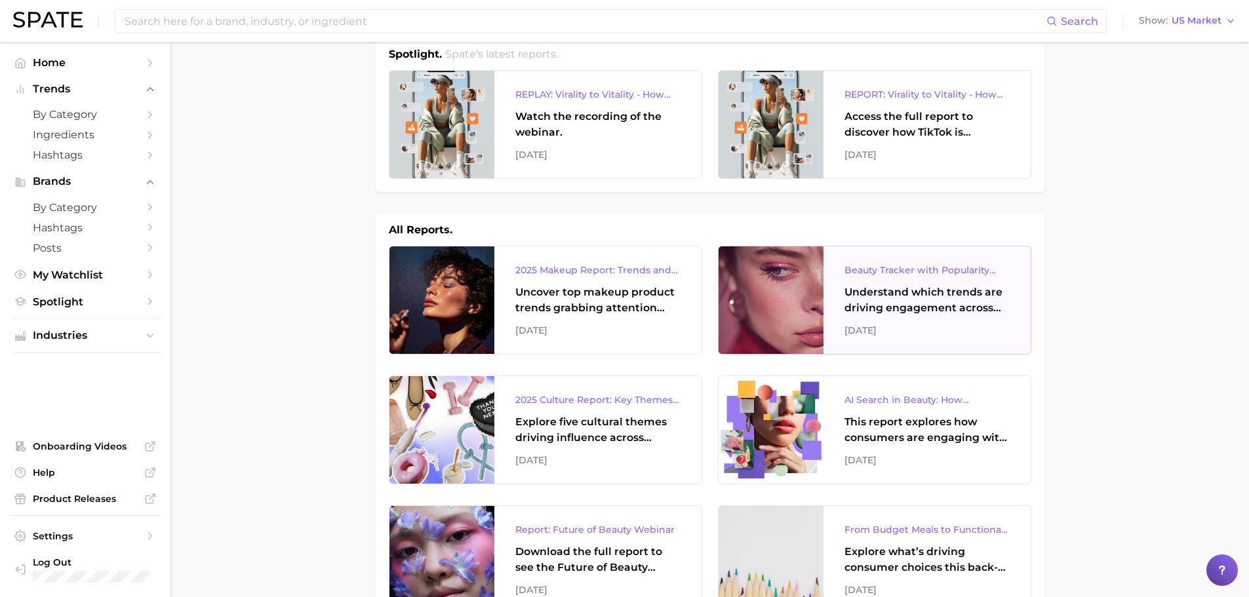
scroll to position [66, 0]
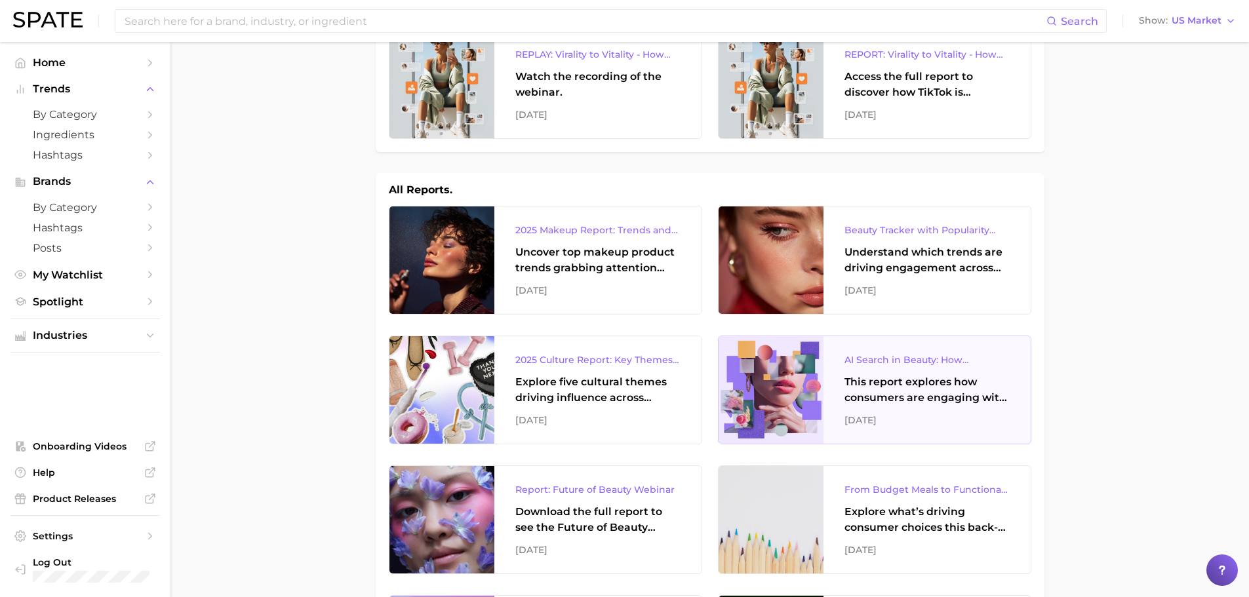
click at [913, 378] on div "This report explores how consumers are engaging with AI-powered search tools — …" at bounding box center [927, 389] width 165 height 31
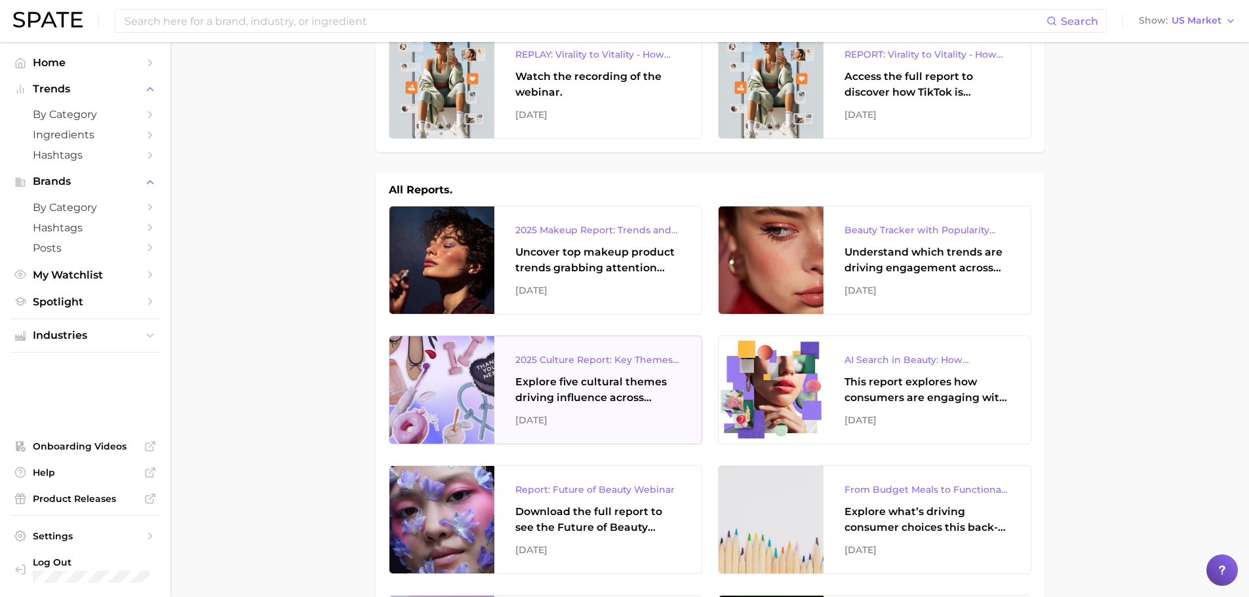
click at [540, 388] on div "Explore five cultural themes driving influence across beauty, food, and pop cul…" at bounding box center [597, 389] width 165 height 31
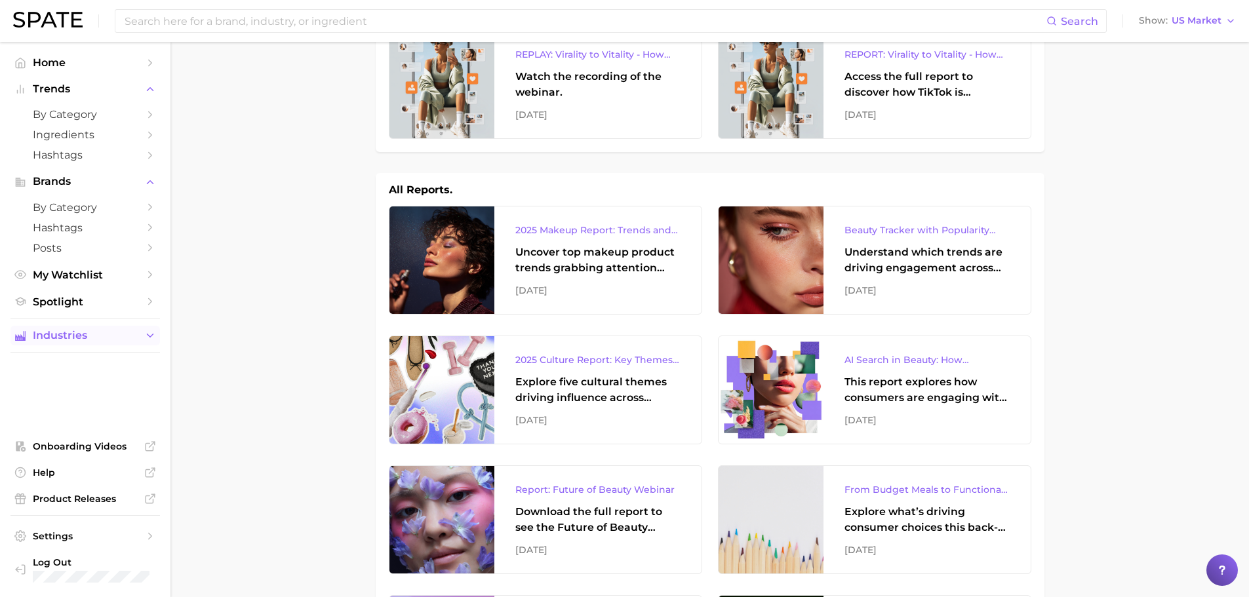
click at [90, 334] on span "Industries" at bounding box center [85, 336] width 105 height 12
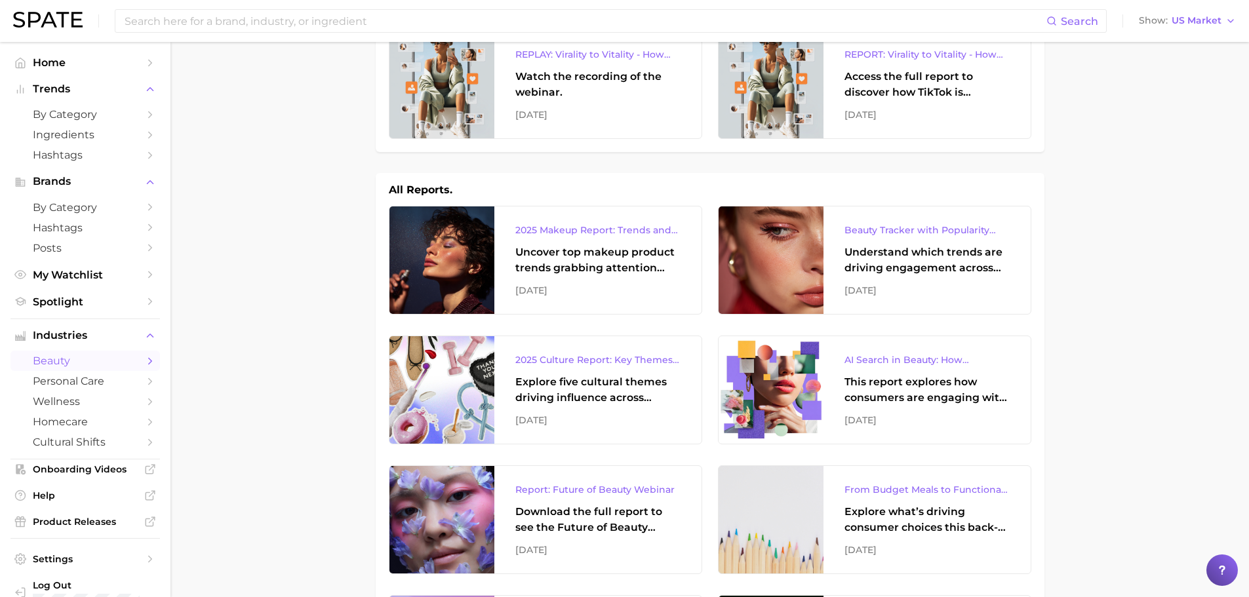
scroll to position [23, 0]
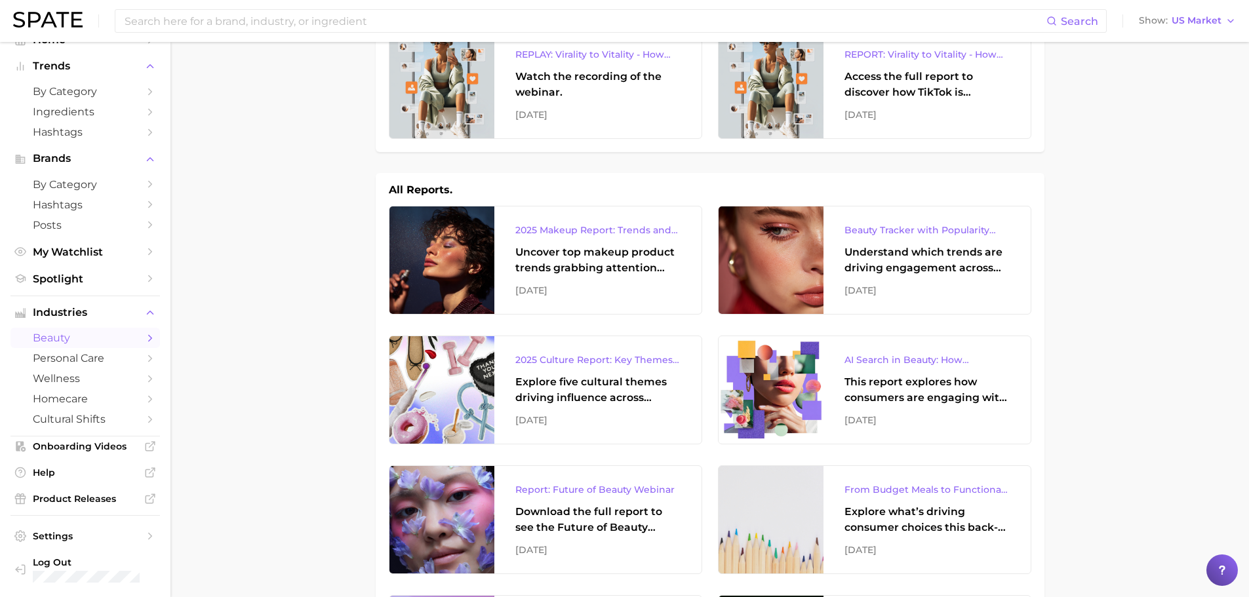
click at [108, 343] on span "beauty" at bounding box center [85, 338] width 105 height 12
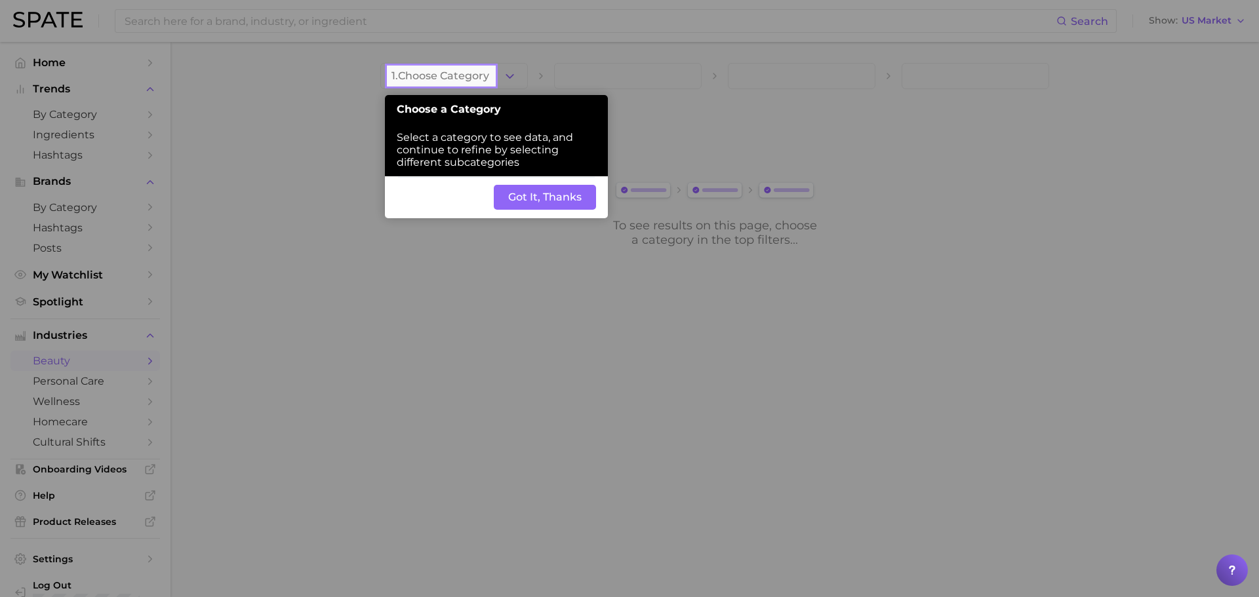
drag, startPoint x: 578, startPoint y: 201, endPoint x: 567, endPoint y: 207, distance: 12.6
click at [577, 201] on button "Got It, Thanks" at bounding box center [545, 197] width 102 height 25
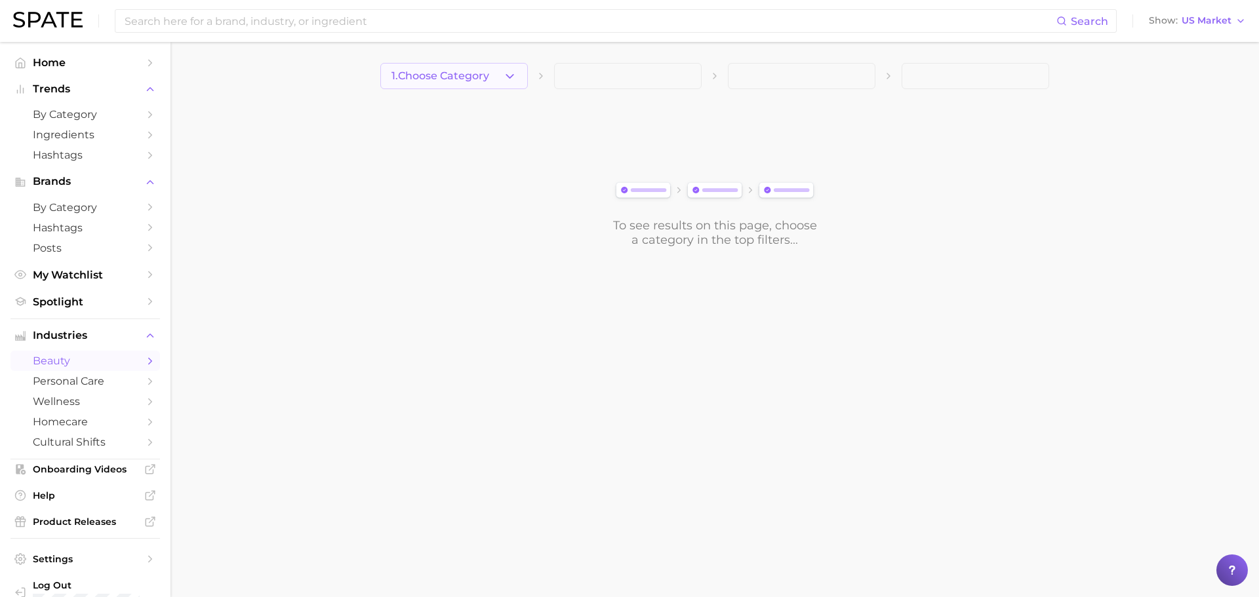
click at [519, 79] on button "1. Choose Category" at bounding box center [454, 76] width 148 height 26
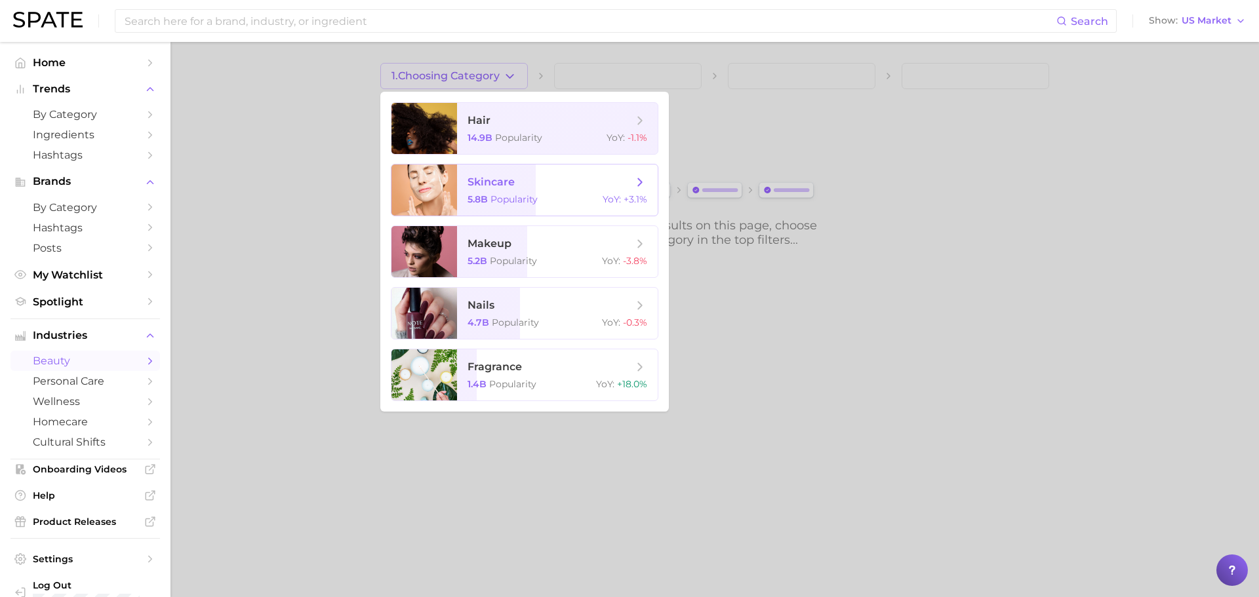
click at [511, 191] on span "skincare 5.8b Popularity YoY : +3.1%" at bounding box center [557, 190] width 201 height 51
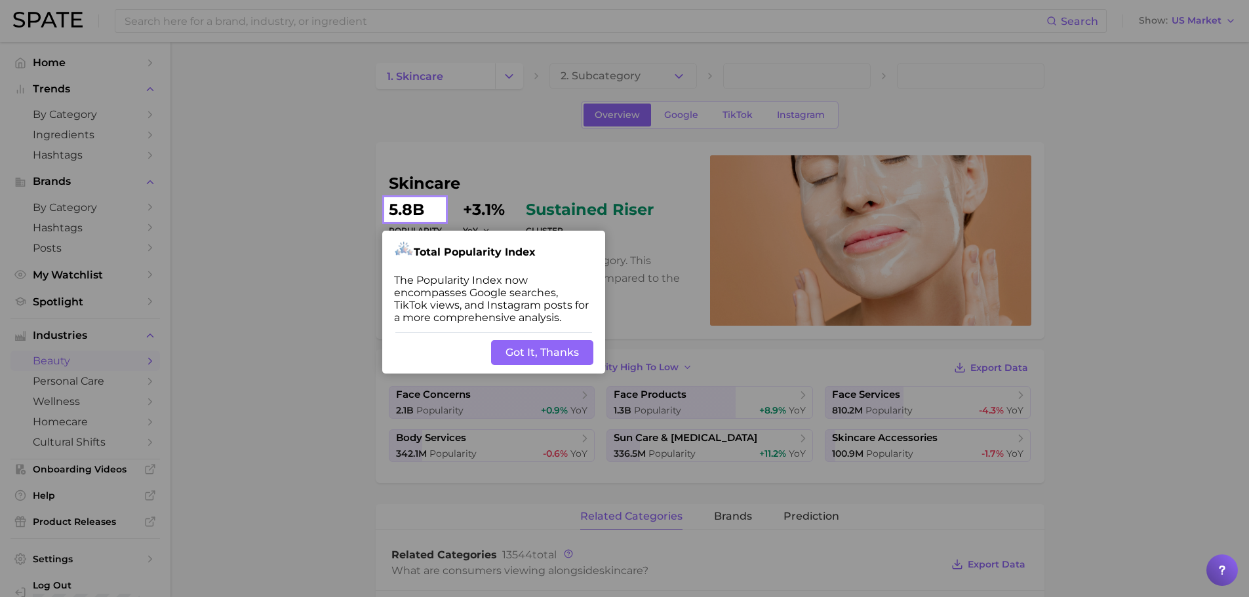
click at [571, 354] on button "Got It, Thanks" at bounding box center [542, 352] width 102 height 25
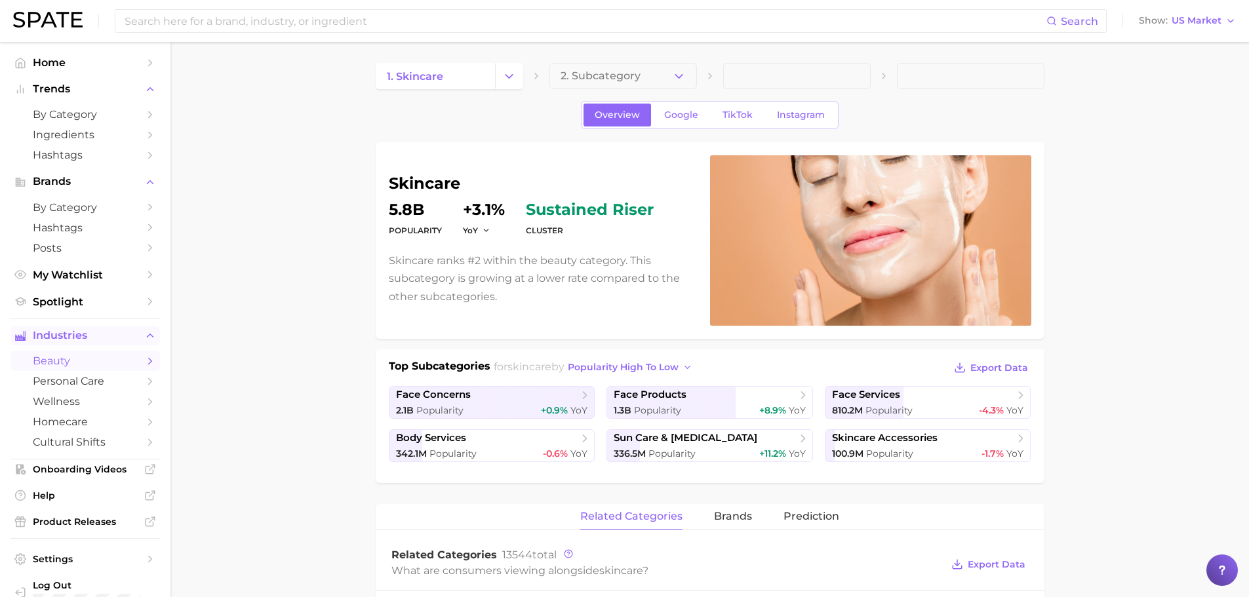
click at [125, 334] on span "Industries" at bounding box center [85, 336] width 105 height 12
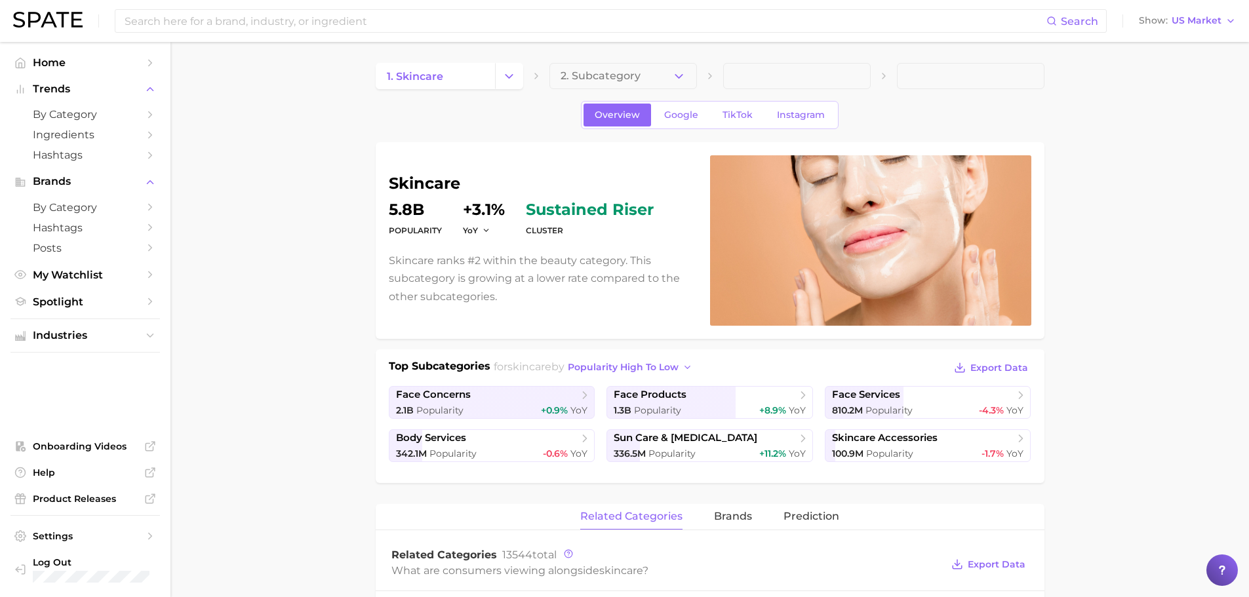
click at [125, 346] on ul "Industries" at bounding box center [85, 336] width 150 height 34
click at [136, 70] on link "Home" at bounding box center [85, 62] width 150 height 20
